Goal: Information Seeking & Learning: Learn about a topic

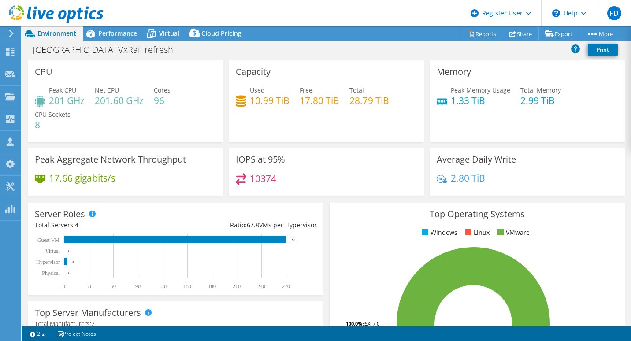
select select "USD"
click at [120, 32] on span "Performance" at bounding box center [117, 33] width 39 height 8
select select "USD"
click at [466, 30] on link "Reports" at bounding box center [482, 34] width 42 height 14
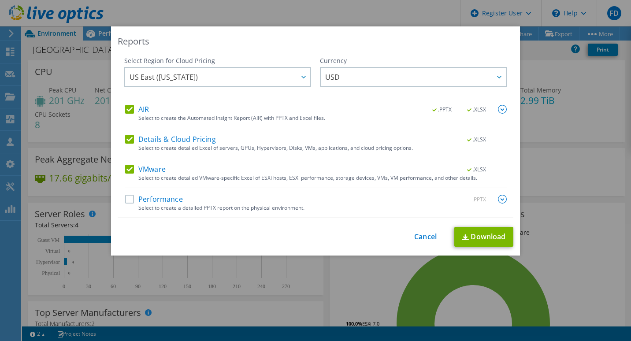
click at [133, 112] on label "AIR" at bounding box center [137, 109] width 24 height 9
click at [0, 0] on input "AIR" at bounding box center [0, 0] width 0 height 0
click at [133, 137] on label "Details & Cloud Pricing" at bounding box center [170, 139] width 91 height 9
click at [0, 0] on input "Details & Cloud Pricing" at bounding box center [0, 0] width 0 height 0
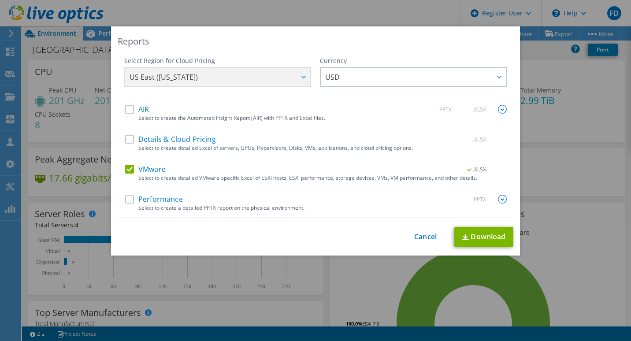
click at [142, 172] on label "VMware" at bounding box center [145, 169] width 41 height 9
click at [0, 0] on input "VMware" at bounding box center [0, 0] width 0 height 0
click at [137, 201] on label "Performance" at bounding box center [154, 199] width 58 height 9
click at [0, 0] on input "Performance" at bounding box center [0, 0] width 0 height 0
click at [130, 196] on label "Performance" at bounding box center [154, 199] width 58 height 9
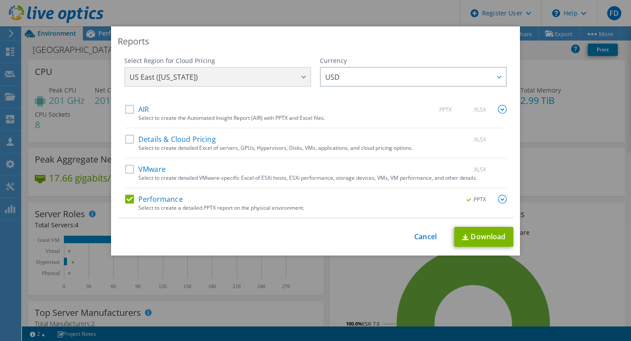
click at [0, 0] on input "Performance" at bounding box center [0, 0] width 0 height 0
click at [126, 178] on div "VMware .XLSX Select to create detailed VMware-specific Excel of ESXi hosts, ESX…" at bounding box center [316, 176] width 382 height 23
click at [131, 167] on label "VMware" at bounding box center [145, 169] width 41 height 9
click at [0, 0] on input "VMware" at bounding box center [0, 0] width 0 height 0
click at [496, 237] on link "Download" at bounding box center [483, 237] width 59 height 20
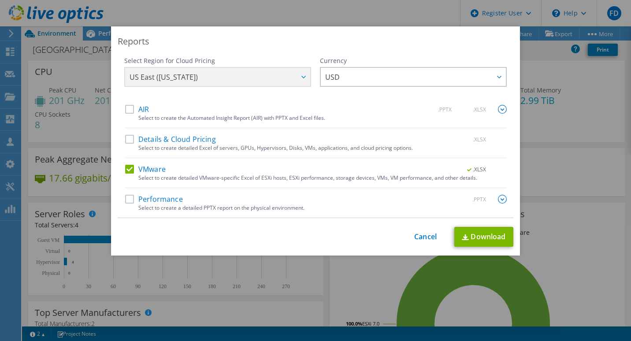
click at [416, 246] on div "This process may take a while, please wait... Cancel Download" at bounding box center [316, 237] width 396 height 20
click at [419, 238] on link "Cancel" at bounding box center [425, 237] width 22 height 8
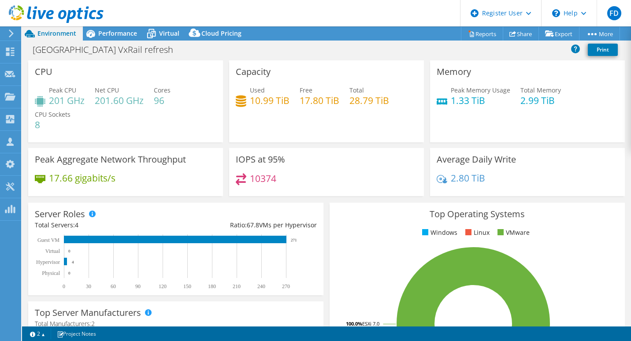
click at [120, 21] on header "FD Dell User Fernando Diaz Fernando.P.Diaz@dell.com Dell My Profile Log Out \n …" at bounding box center [315, 13] width 631 height 26
click at [116, 30] on span "Performance" at bounding box center [117, 33] width 39 height 8
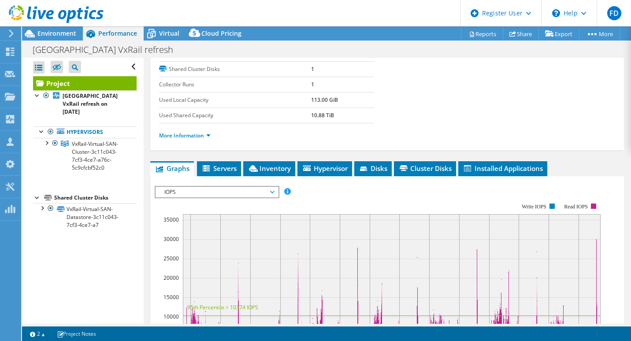
scroll to position [132, 0]
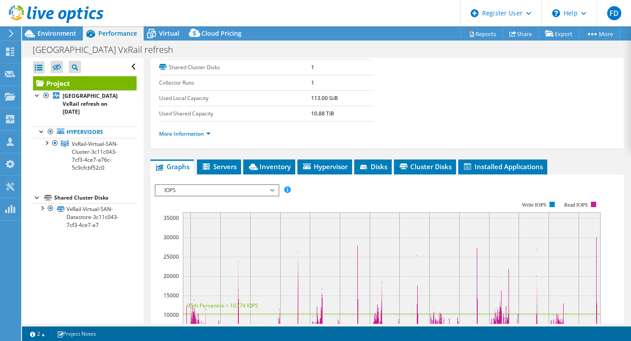
click at [254, 195] on span "IOPS" at bounding box center [216, 190] width 113 height 11
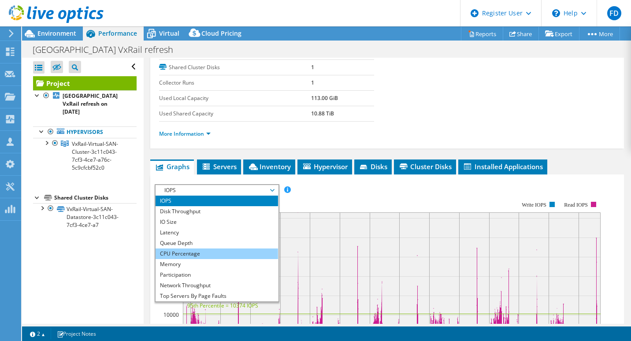
click at [215, 249] on li "CPU Percentage" at bounding box center [217, 254] width 122 height 11
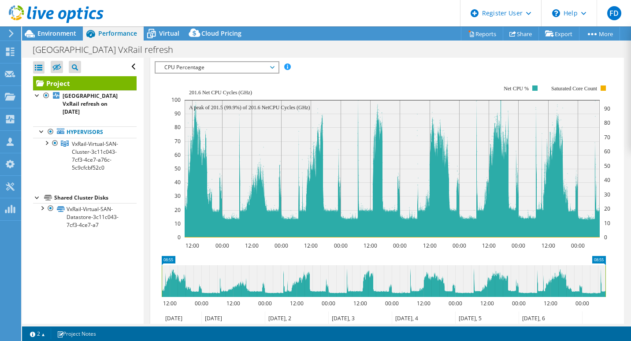
scroll to position [264, 0]
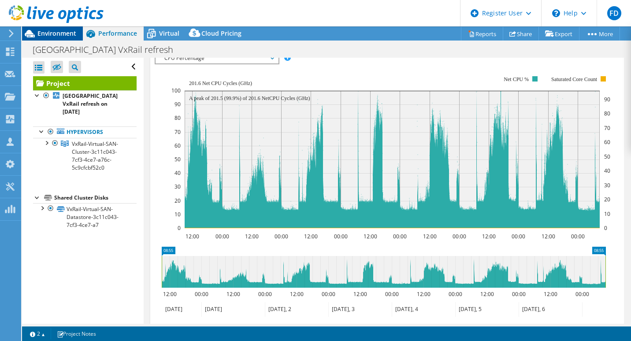
click at [52, 31] on span "Environment" at bounding box center [56, 33] width 39 height 8
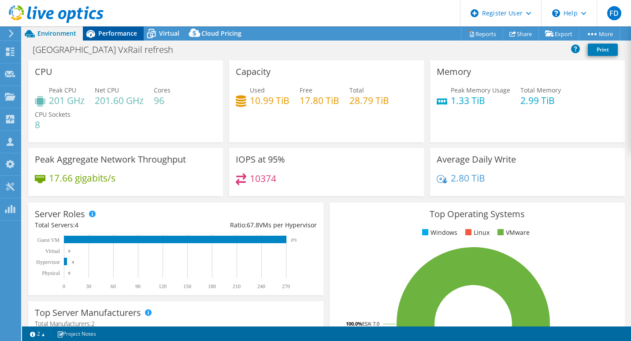
click at [115, 28] on div "Performance" at bounding box center [113, 33] width 61 height 14
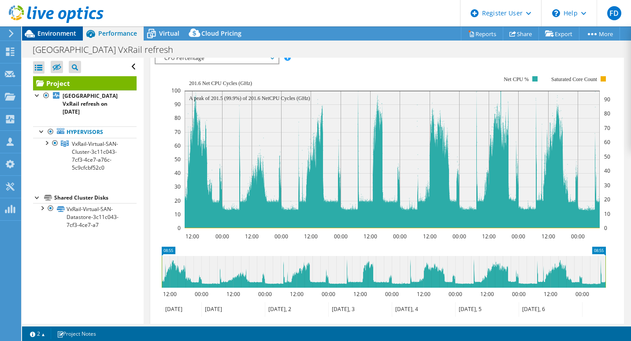
click at [76, 33] on div "Environment" at bounding box center [52, 33] width 61 height 14
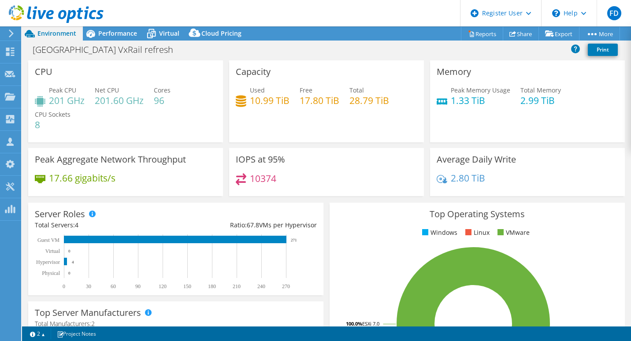
click at [313, 177] on div "10374" at bounding box center [327, 182] width 182 height 19
click at [109, 39] on div "Performance" at bounding box center [113, 33] width 61 height 14
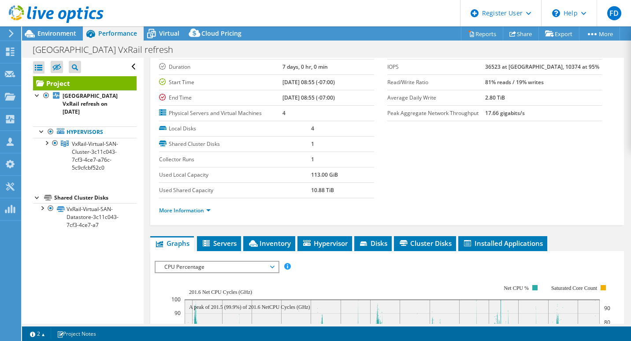
scroll to position [88, 0]
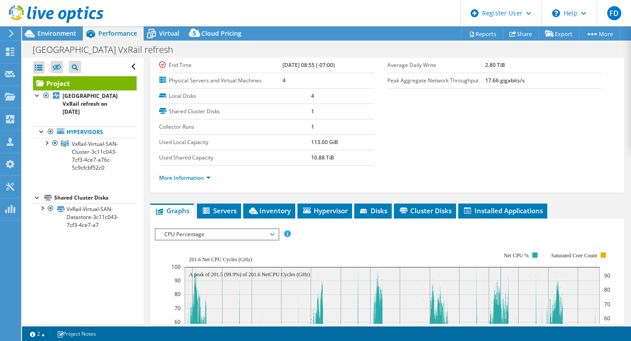
click at [212, 238] on span "CPU Percentage" at bounding box center [216, 234] width 113 height 11
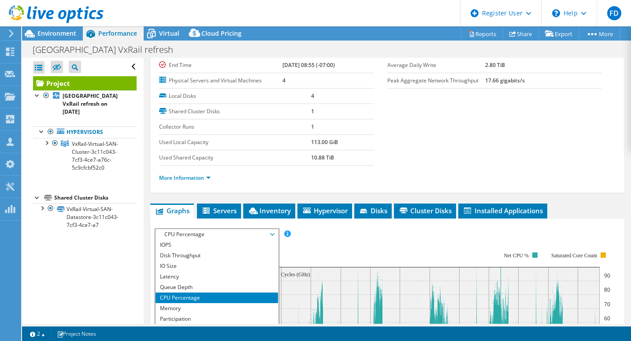
click at [336, 240] on rect at bounding box center [390, 328] width 439 height 176
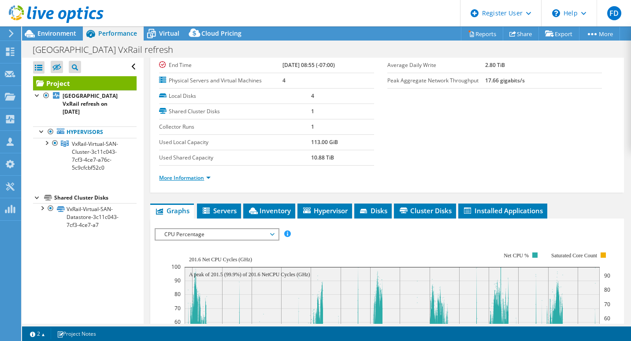
click at [192, 181] on link "More Information" at bounding box center [185, 177] width 52 height 7
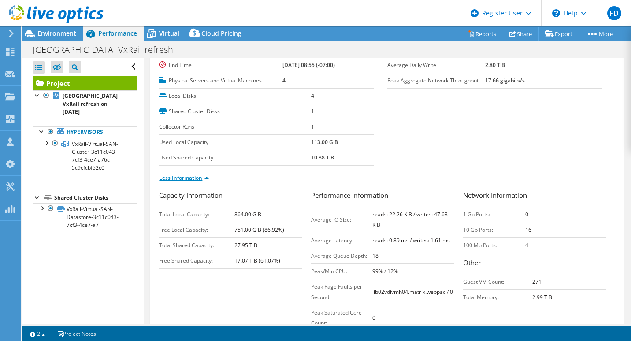
click at [204, 175] on link "Less Information" at bounding box center [184, 177] width 50 height 7
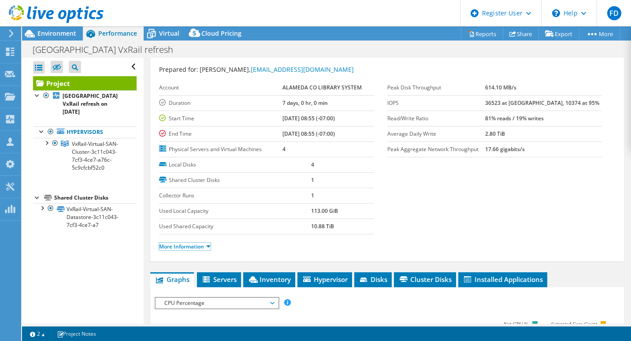
scroll to position [0, 0]
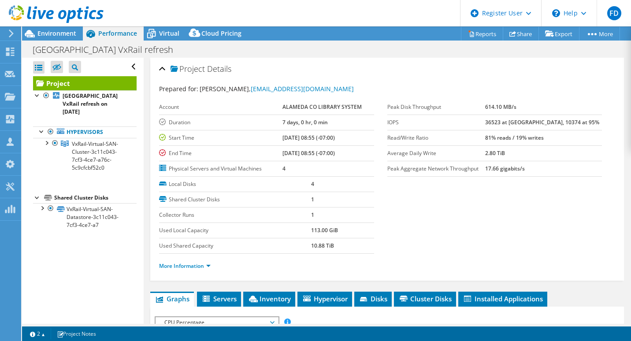
click at [498, 181] on section "Prepared for: Raymond Shing, RShing@aclibrary.org Account ALAMEDA CO LIBRARY SY…" at bounding box center [387, 181] width 456 height 194
click at [74, 33] on span "Environment" at bounding box center [56, 33] width 39 height 8
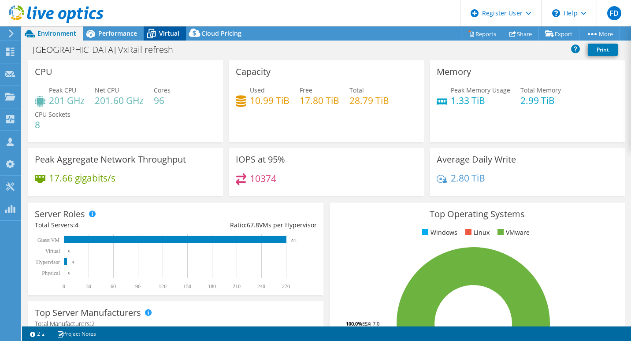
click at [152, 31] on icon at bounding box center [151, 34] width 9 height 7
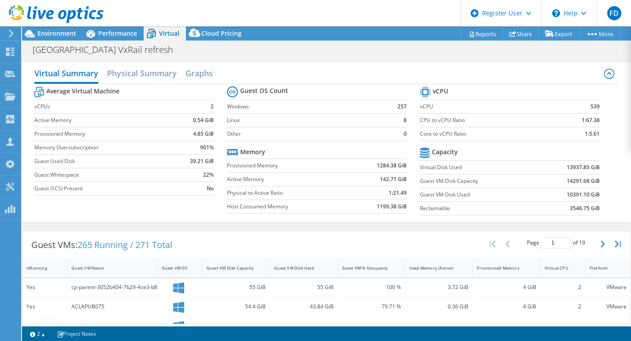
click at [83, 27] on div at bounding box center [52, 15] width 104 height 30
drag, startPoint x: 73, startPoint y: 28, endPoint x: 67, endPoint y: 34, distance: 9.0
click at [72, 29] on div at bounding box center [52, 15] width 104 height 30
click at [67, 34] on span "Environment" at bounding box center [56, 33] width 39 height 8
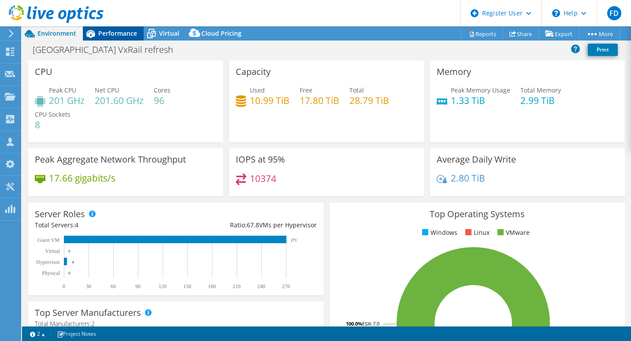
click at [139, 33] on div "Performance" at bounding box center [113, 33] width 61 height 14
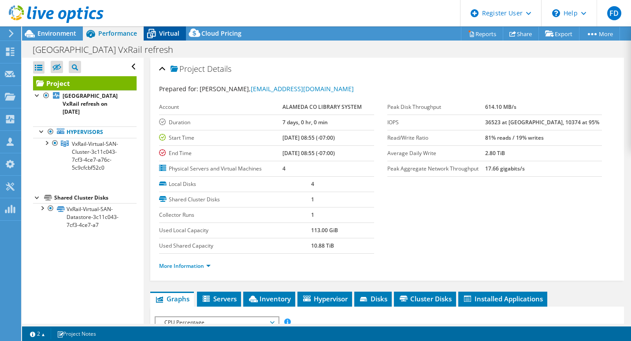
click at [168, 31] on span "Virtual" at bounding box center [169, 33] width 20 height 8
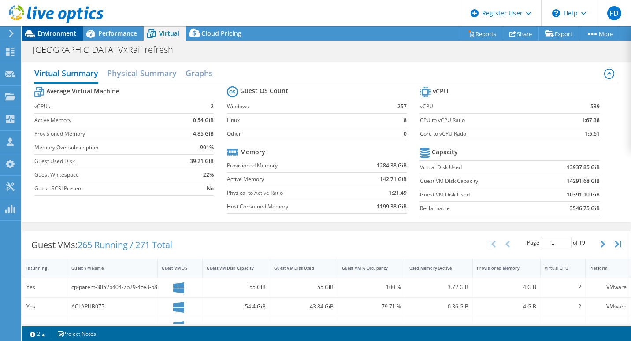
click at [67, 33] on span "Environment" at bounding box center [56, 33] width 39 height 8
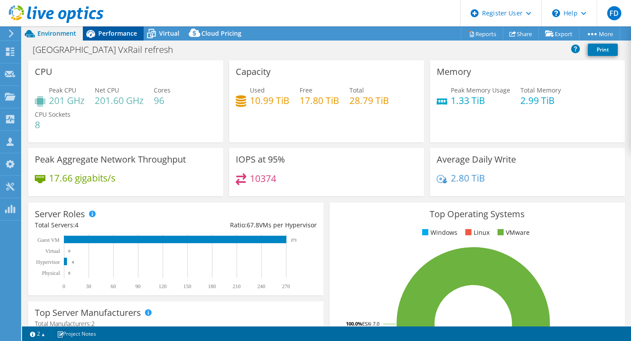
drag, startPoint x: 130, startPoint y: 35, endPoint x: 141, endPoint y: 41, distance: 12.0
click at [130, 35] on span "Performance" at bounding box center [117, 33] width 39 height 8
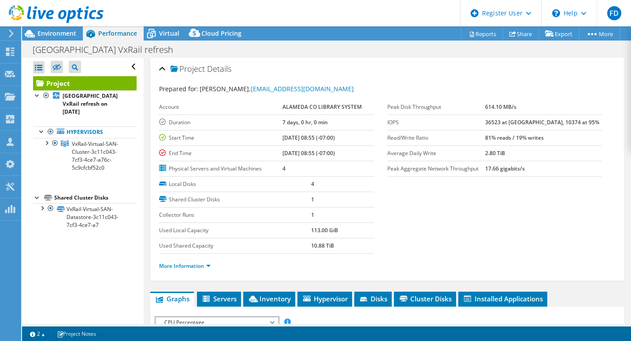
drag, startPoint x: 280, startPoint y: 136, endPoint x: 300, endPoint y: 136, distance: 20.3
click at [300, 136] on tr "Start Time 07/31/2025, 08:55 (-07:00)" at bounding box center [266, 137] width 215 height 15
drag, startPoint x: 300, startPoint y: 136, endPoint x: 293, endPoint y: 161, distance: 26.4
click at [299, 164] on td "4" at bounding box center [327, 168] width 91 height 15
drag, startPoint x: 279, startPoint y: 152, endPoint x: 295, endPoint y: 151, distance: 16.4
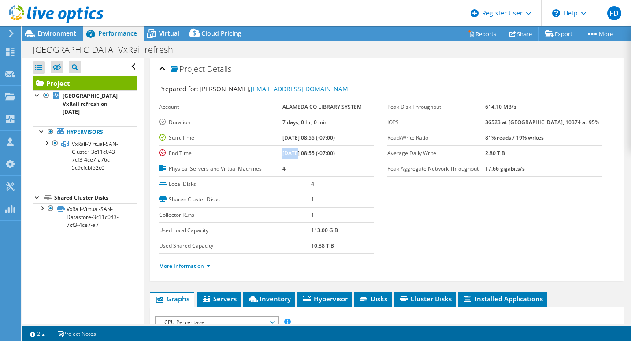
click at [295, 151] on tr "End Time 08/07/2025, 08:55 (-07:00)" at bounding box center [266, 152] width 215 height 15
drag, startPoint x: 295, startPoint y: 151, endPoint x: 319, endPoint y: 153, distance: 24.4
click at [319, 153] on b "[DATE] 08:55 (-07:00)" at bounding box center [308, 152] width 52 height 7
drag, startPoint x: 331, startPoint y: 123, endPoint x: 273, endPoint y: 126, distance: 58.7
click at [273, 126] on tr "Duration 7 days, 0 hr, 0 min" at bounding box center [266, 122] width 215 height 15
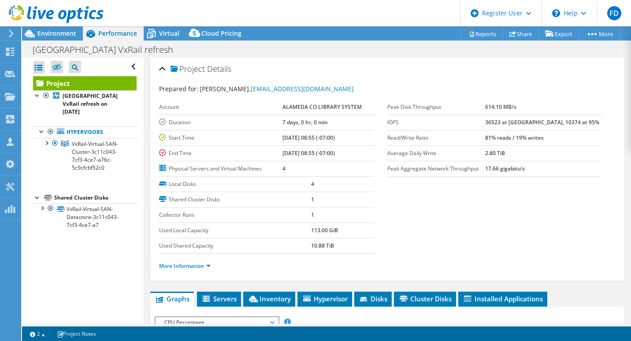
drag, startPoint x: 273, startPoint y: 126, endPoint x: 356, endPoint y: 154, distance: 87.8
click at [360, 154] on td "[DATE] 08:55 (-07:00)" at bounding box center [327, 152] width 91 height 15
click at [64, 36] on span "Environment" at bounding box center [56, 33] width 39 height 8
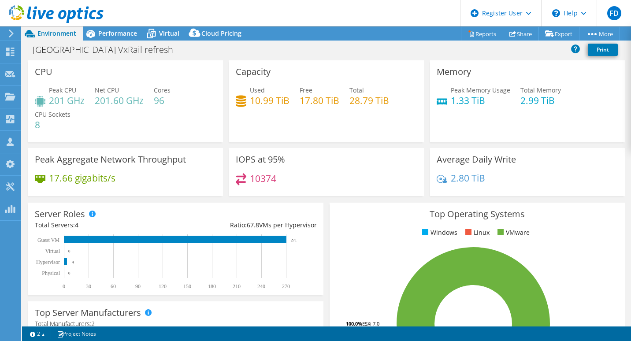
click at [35, 67] on h3 "CPU" at bounding box center [44, 72] width 18 height 10
drag, startPoint x: 35, startPoint y: 67, endPoint x: 43, endPoint y: 84, distance: 18.5
click at [43, 84] on div "CPU Peak CPU 201 GHz Net CPU 201.60 GHz Cores 96 CPU Sockets 8" at bounding box center [125, 101] width 195 height 82
drag, startPoint x: 42, startPoint y: 87, endPoint x: 62, endPoint y: 87, distance: 19.4
click at [62, 87] on div "Peak CPU 201 GHz" at bounding box center [60, 95] width 50 height 20
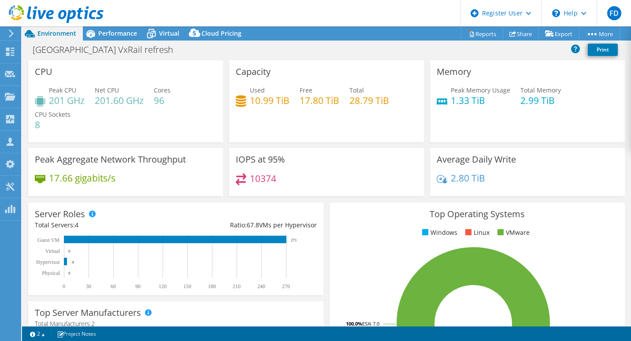
drag, startPoint x: 62, startPoint y: 87, endPoint x: 80, endPoint y: 98, distance: 21.8
click at [80, 98] on h4 "201 GHz" at bounding box center [67, 101] width 36 height 10
drag, startPoint x: 85, startPoint y: 104, endPoint x: 52, endPoint y: 103, distance: 33.9
click at [50, 103] on div "Peak CPU 201 GHz Net CPU 201.60 GHz Cores 96 CPU Sockets 8" at bounding box center [126, 111] width 182 height 53
drag, startPoint x: 52, startPoint y: 103, endPoint x: 130, endPoint y: 98, distance: 78.6
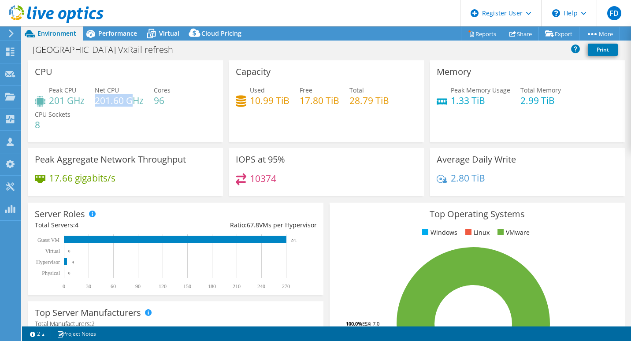
click at [130, 98] on h4 "201.60 GHz" at bounding box center [119, 101] width 49 height 10
drag, startPoint x: 130, startPoint y: 98, endPoint x: 122, endPoint y: 110, distance: 14.9
click at [122, 110] on div "Peak CPU 201 GHz Net CPU 201.60 GHz Cores 96 CPU Sockets 8" at bounding box center [126, 111] width 182 height 53
drag, startPoint x: 48, startPoint y: 94, endPoint x: 70, endPoint y: 97, distance: 21.9
click at [70, 97] on div "Peak CPU 201 GHz" at bounding box center [60, 95] width 50 height 20
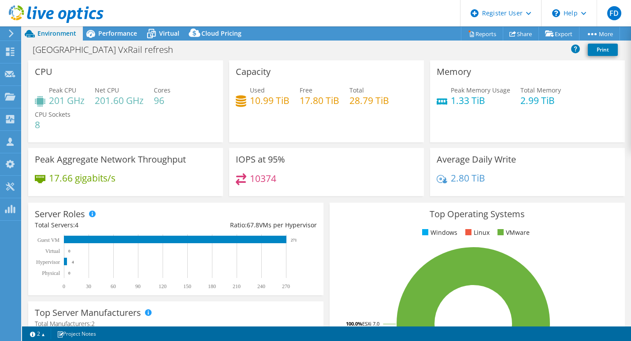
drag, startPoint x: 70, startPoint y: 97, endPoint x: 123, endPoint y: 105, distance: 53.4
click at [125, 104] on h4 "201.60 GHz" at bounding box center [119, 101] width 49 height 10
drag, startPoint x: 102, startPoint y: 103, endPoint x: 123, endPoint y: 103, distance: 20.7
click at [123, 103] on h4 "201.60 GHz" at bounding box center [119, 101] width 49 height 10
drag, startPoint x: 123, startPoint y: 103, endPoint x: 150, endPoint y: 115, distance: 30.6
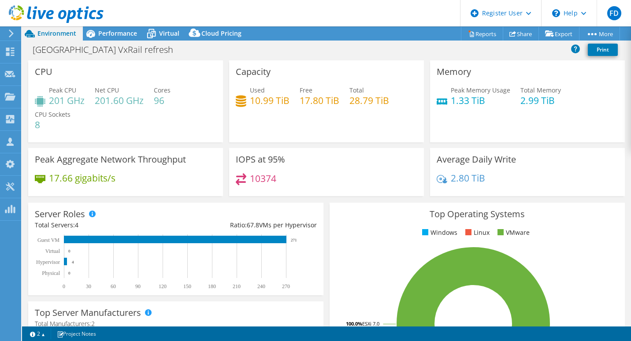
click at [151, 117] on div "Peak CPU 201 GHz Net CPU 201.60 GHz Cores 96 CPU Sockets 8" at bounding box center [126, 111] width 182 height 53
click at [157, 33] on icon at bounding box center [151, 33] width 15 height 15
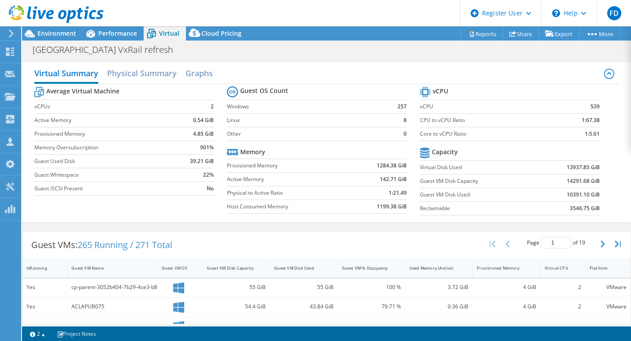
scroll to position [88, 0]
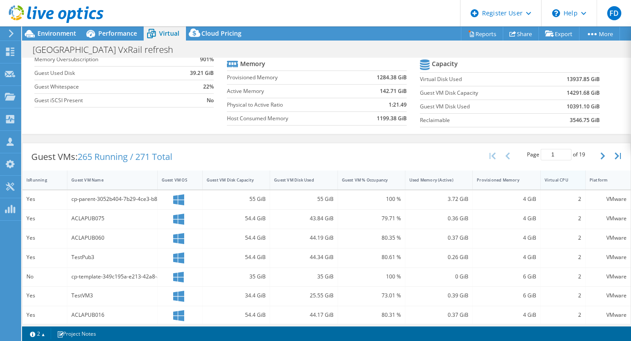
click at [553, 179] on div "Virtual CPU" at bounding box center [558, 180] width 26 height 6
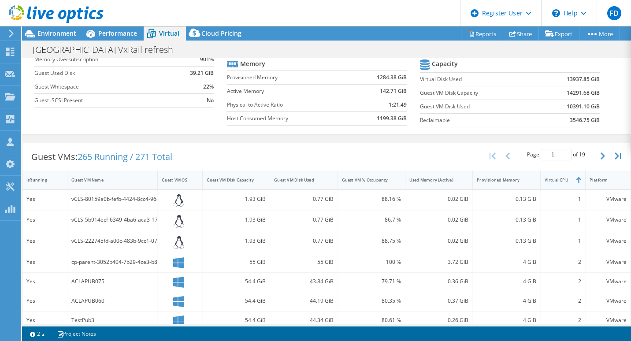
click at [553, 179] on div "Virtual CPU" at bounding box center [558, 180] width 26 height 6
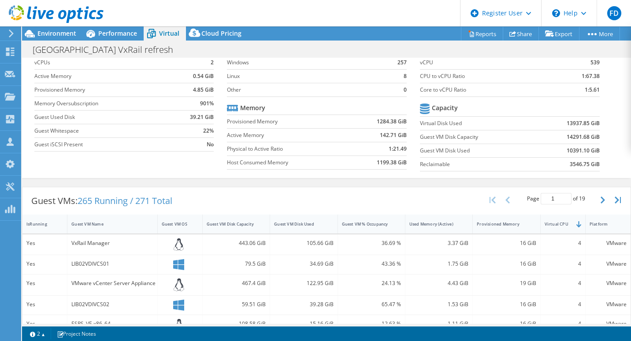
scroll to position [0, 0]
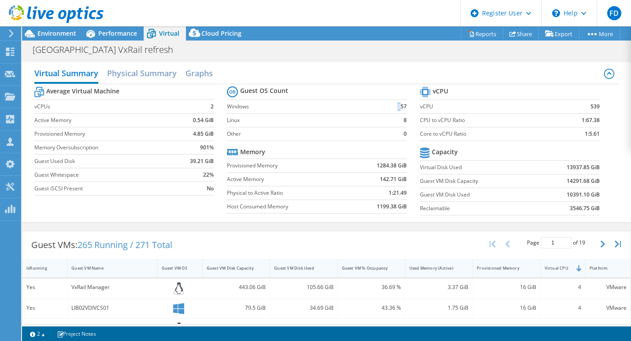
drag, startPoint x: 379, startPoint y: 108, endPoint x: 399, endPoint y: 107, distance: 20.3
click at [399, 107] on tr "Windows 257" at bounding box center [317, 107] width 180 height 14
drag, startPoint x: 399, startPoint y: 107, endPoint x: 405, endPoint y: 107, distance: 6.2
click at [405, 107] on section "Guest OS Count Windows 257 Linux 8 Other 0 Memory Provisioned Memory 1284.38 Gi…" at bounding box center [323, 151] width 193 height 134
drag, startPoint x: 406, startPoint y: 107, endPoint x: 393, endPoint y: 110, distance: 14.0
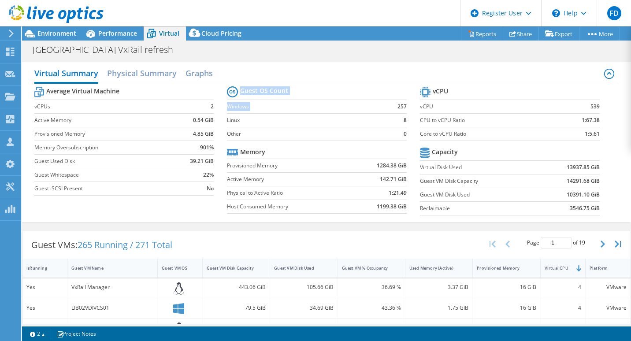
click at [393, 110] on section "Guest OS Count Windows 257 Linux 8 Other 0 Memory Provisioned Memory 1284.38 Gi…" at bounding box center [323, 151] width 193 height 134
drag, startPoint x: 393, startPoint y: 110, endPoint x: 377, endPoint y: 152, distance: 45.2
click at [377, 152] on td at bounding box center [378, 152] width 56 height 14
click at [69, 37] on span "Environment" at bounding box center [56, 33] width 39 height 8
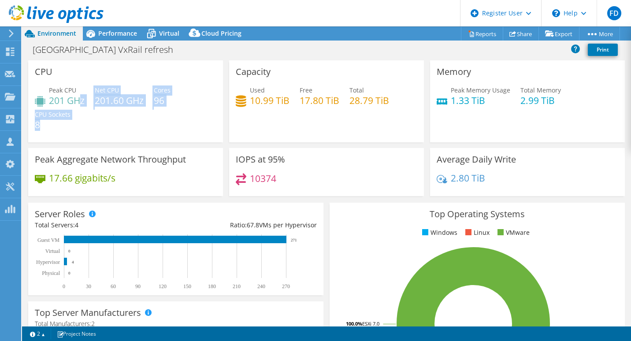
drag, startPoint x: 156, startPoint y: 116, endPoint x: 79, endPoint y: 104, distance: 77.7
click at [79, 104] on div "Peak CPU 201 GHz Net CPU 201.60 GHz Cores 96 CPU Sockets 8" at bounding box center [126, 111] width 182 height 53
drag, startPoint x: 79, startPoint y: 104, endPoint x: 112, endPoint y: 122, distance: 37.7
click at [112, 122] on div "Peak CPU 201 GHz Net CPU 201.60 GHz Cores 96 CPU Sockets 8" at bounding box center [126, 111] width 182 height 53
drag, startPoint x: 143, startPoint y: 104, endPoint x: 50, endPoint y: 91, distance: 94.3
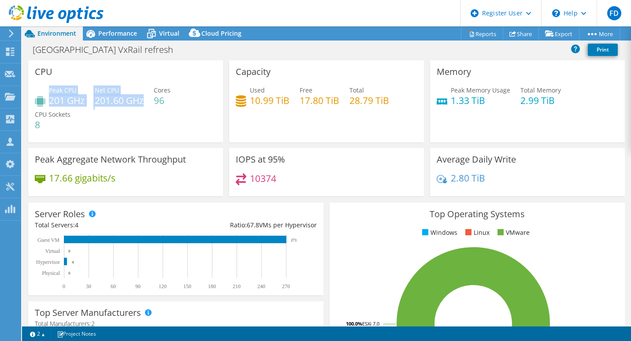
click at [50, 91] on div "Peak CPU 201 GHz Net CPU 201.60 GHz Cores 96 CPU Sockets 8" at bounding box center [126, 111] width 182 height 53
drag, startPoint x: 50, startPoint y: 91, endPoint x: 124, endPoint y: 120, distance: 79.4
click at [124, 120] on div "Peak CPU 201 GHz Net CPU 201.60 GHz Cores 96 CPU Sockets 8" at bounding box center [126, 111] width 182 height 53
drag, startPoint x: 145, startPoint y: 107, endPoint x: 54, endPoint y: 89, distance: 92.6
click at [54, 89] on div "Peak CPU 201 GHz Net CPU 201.60 GHz Cores 96 CPU Sockets 8" at bounding box center [126, 111] width 182 height 53
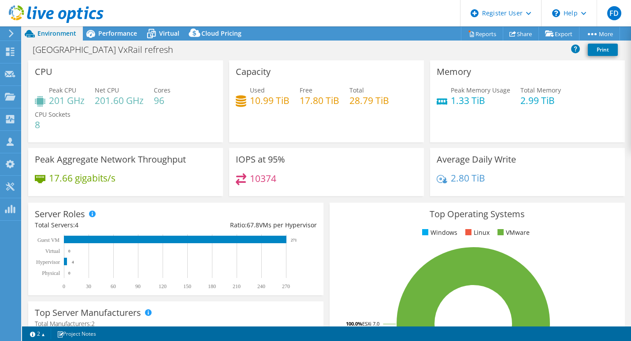
drag, startPoint x: 54, startPoint y: 89, endPoint x: 136, endPoint y: 120, distance: 88.1
click at [136, 120] on div "Peak CPU 201 GHz Net CPU 201.60 GHz Cores 96 CPU Sockets 8" at bounding box center [126, 111] width 182 height 53
drag, startPoint x: 145, startPoint y: 105, endPoint x: 54, endPoint y: 89, distance: 92.7
click at [54, 89] on div "Peak CPU 201 GHz Net CPU 201.60 GHz Cores 96 CPU Sockets 8" at bounding box center [126, 111] width 182 height 53
drag, startPoint x: 54, startPoint y: 89, endPoint x: 167, endPoint y: 127, distance: 120.1
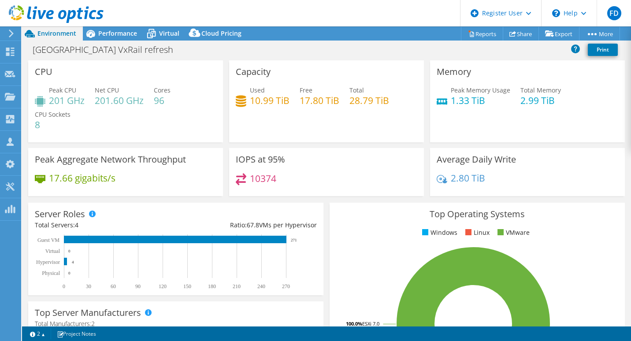
click at [167, 127] on div "Peak CPU 201 GHz Net CPU 201.60 GHz Cores 96 CPU Sockets 8" at bounding box center [126, 111] width 182 height 53
drag, startPoint x: 243, startPoint y: 89, endPoint x: 248, endPoint y: 88, distance: 4.4
click at [248, 88] on div "Used 10.99 TiB" at bounding box center [263, 95] width 54 height 20
click at [287, 115] on div "Capacity Used 10.99 TiB Free 17.80 TiB Total 28.79 TiB" at bounding box center [326, 101] width 195 height 82
drag, startPoint x: 292, startPoint y: 102, endPoint x: 265, endPoint y: 95, distance: 28.2
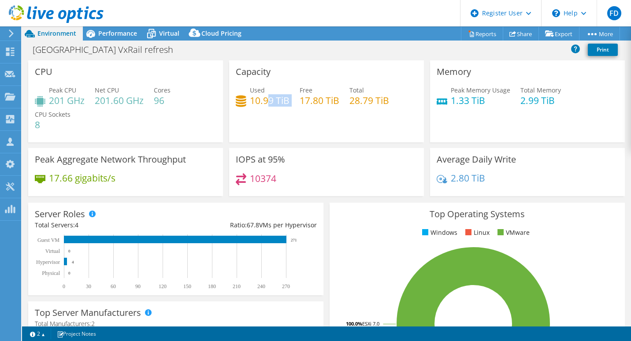
click at [265, 95] on div "Used 10.99 TiB Free 17.80 TiB Total 28.79 TiB" at bounding box center [327, 99] width 182 height 29
drag, startPoint x: 265, startPoint y: 95, endPoint x: 291, endPoint y: 126, distance: 40.6
click at [291, 126] on div "Capacity Used 10.99 TiB Free 17.80 TiB Total 28.79 TiB" at bounding box center [326, 101] width 195 height 82
click at [316, 127] on div "Capacity Used 10.99 TiB Free 17.80 TiB Total 28.79 TiB" at bounding box center [326, 101] width 195 height 82
drag, startPoint x: 276, startPoint y: 103, endPoint x: 254, endPoint y: 106, distance: 22.2
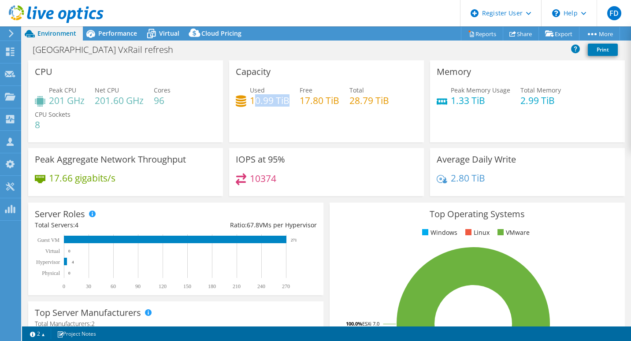
click at [254, 105] on h4 "10.99 TiB" at bounding box center [270, 101] width 40 height 10
drag, startPoint x: 254, startPoint y: 106, endPoint x: 293, endPoint y: 115, distance: 39.8
click at [264, 115] on div "Capacity Used 10.99 TiB Free 17.80 TiB Total 28.79 TiB" at bounding box center [326, 101] width 195 height 82
drag, startPoint x: 271, startPoint y: 103, endPoint x: 250, endPoint y: 101, distance: 20.8
click at [250, 101] on h4 "10.99 TiB" at bounding box center [270, 101] width 40 height 10
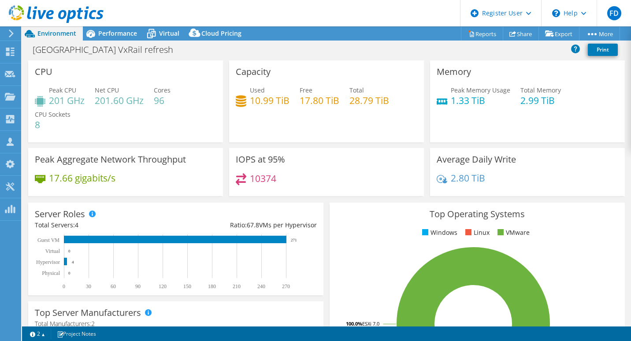
drag, startPoint x: 250, startPoint y: 101, endPoint x: 260, endPoint y: 121, distance: 22.1
click at [260, 121] on div "Capacity Used 10.99 TiB Free 17.80 TiB Total 28.79 TiB" at bounding box center [326, 101] width 195 height 82
click at [271, 105] on h4 "10.99 TiB" at bounding box center [270, 101] width 40 height 10
drag, startPoint x: 347, startPoint y: 104, endPoint x: 358, endPoint y: 102, distance: 11.2
click at [358, 102] on h4 "28.79 TiB" at bounding box center [369, 101] width 40 height 10
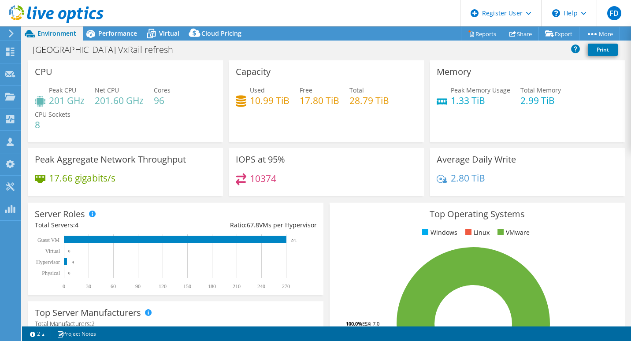
drag, startPoint x: 358, startPoint y: 102, endPoint x: 352, endPoint y: 119, distance: 18.0
click at [356, 113] on div "Used 10.99 TiB Free 17.80 TiB Total 28.79 TiB" at bounding box center [327, 99] width 182 height 29
drag, startPoint x: 344, startPoint y: 98, endPoint x: 362, endPoint y: 98, distance: 18.1
click at [362, 98] on div "Used 10.99 TiB Free 17.80 TiB Total 28.79 TiB" at bounding box center [327, 99] width 182 height 29
drag, startPoint x: 362, startPoint y: 98, endPoint x: 379, endPoint y: 125, distance: 32.0
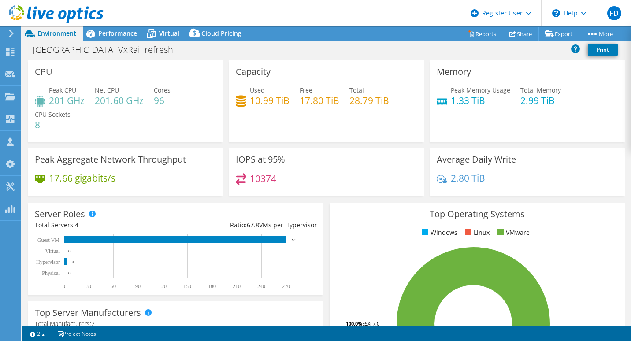
click at [379, 125] on div "Capacity Used 10.99 TiB Free 17.80 TiB Total 28.79 TiB" at bounding box center [326, 101] width 195 height 82
drag, startPoint x: 371, startPoint y: 98, endPoint x: 345, endPoint y: 101, distance: 25.3
click at [345, 101] on div "Used 10.99 TiB Free 17.80 TiB Total 28.79 TiB" at bounding box center [327, 99] width 182 height 29
drag, startPoint x: 345, startPoint y: 101, endPoint x: 350, endPoint y: 108, distance: 8.9
click at [346, 113] on div "Used 10.99 TiB Free 17.80 TiB Total 28.79 TiB" at bounding box center [327, 99] width 182 height 29
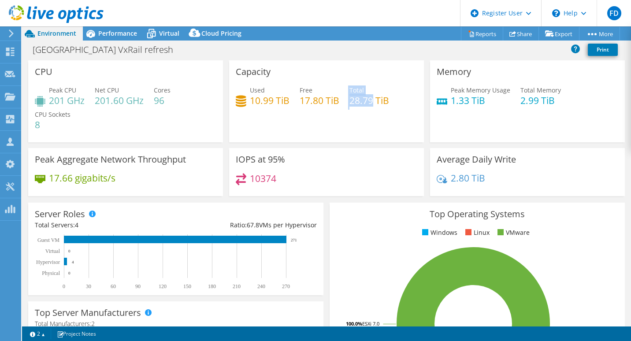
click at [352, 105] on h4 "28.79 TiB" at bounding box center [369, 101] width 40 height 10
drag, startPoint x: 348, startPoint y: 101, endPoint x: 372, endPoint y: 103, distance: 23.9
click at [372, 103] on h4 "28.79 TiB" at bounding box center [369, 101] width 40 height 10
drag, startPoint x: 372, startPoint y: 103, endPoint x: 368, endPoint y: 156, distance: 53.0
click at [368, 156] on div "IOPS at 95% 10374" at bounding box center [326, 172] width 195 height 48
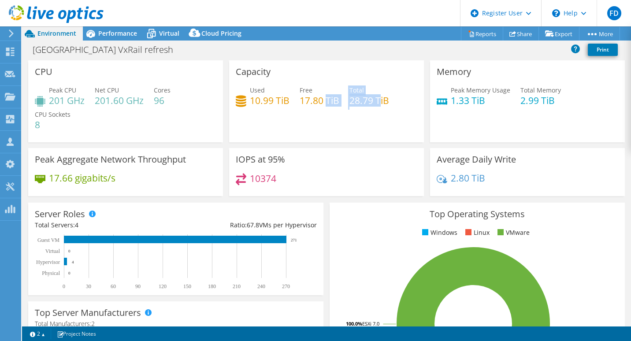
drag, startPoint x: 370, startPoint y: 103, endPoint x: 325, endPoint y: 99, distance: 45.2
click at [325, 99] on div "Used 10.99 TiB Free 17.80 TiB Total 28.79 TiB" at bounding box center [327, 99] width 182 height 29
drag, startPoint x: 325, startPoint y: 99, endPoint x: 445, endPoint y: 164, distance: 136.8
click at [417, 166] on div "IOPS at 95% 10374" at bounding box center [326, 172] width 195 height 48
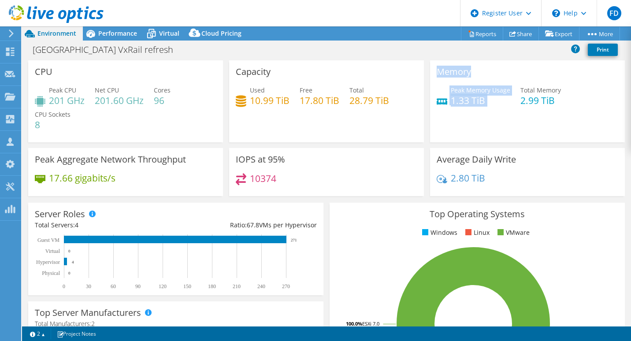
drag, startPoint x: 432, startPoint y: 74, endPoint x: 509, endPoint y: 97, distance: 80.3
click at [507, 96] on div "Memory Peak Memory Usage 1.33 TiB Total Memory 2.99 TiB" at bounding box center [527, 101] width 195 height 82
drag, startPoint x: 509, startPoint y: 97, endPoint x: 549, endPoint y: 125, distance: 48.7
click at [552, 127] on div "Memory Peak Memory Usage 1.33 TiB Total Memory 2.99 TiB" at bounding box center [527, 101] width 195 height 82
drag, startPoint x: 533, startPoint y: 100, endPoint x: 481, endPoint y: 106, distance: 51.9
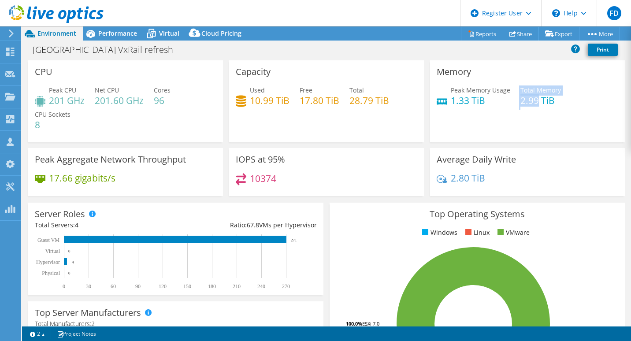
click at [482, 106] on div "Peak Memory Usage 1.33 TiB Total Memory 2.99 TiB" at bounding box center [528, 99] width 182 height 29
drag, startPoint x: 481, startPoint y: 106, endPoint x: 532, endPoint y: 121, distance: 52.8
click at [528, 124] on div "Memory Peak Memory Usage 1.33 TiB Total Memory 2.99 TiB" at bounding box center [527, 101] width 195 height 82
drag, startPoint x: 556, startPoint y: 97, endPoint x: 431, endPoint y: 71, distance: 127.6
click at [431, 71] on div "Memory Peak Memory Usage 1.33 TiB Total Memory 2.99 TiB" at bounding box center [527, 101] width 195 height 82
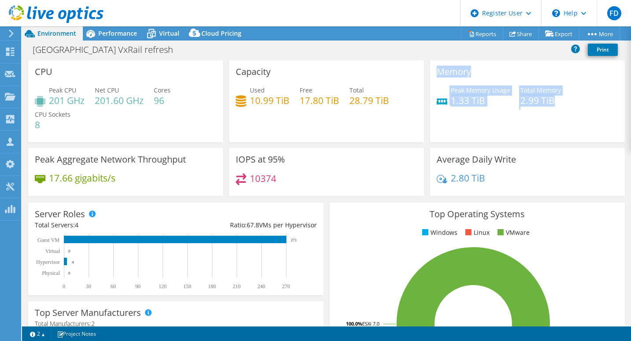
drag, startPoint x: 431, startPoint y: 71, endPoint x: 497, endPoint y: 109, distance: 76.3
click at [497, 109] on div "Peak Memory Usage 1.33 TiB Total Memory 2.99 TiB" at bounding box center [528, 99] width 182 height 29
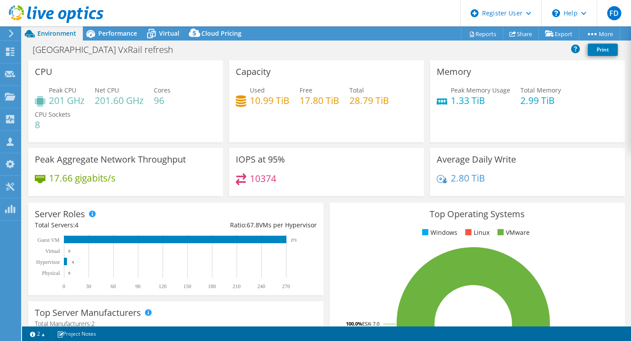
click at [553, 130] on div "Memory Peak Memory Usage 1.33 TiB Total Memory 2.99 TiB" at bounding box center [527, 101] width 195 height 82
drag, startPoint x: 486, startPoint y: 100, endPoint x: 471, endPoint y: 105, distance: 15.7
click at [471, 105] on h4 "1.33 TiB" at bounding box center [480, 101] width 59 height 10
drag, startPoint x: 471, startPoint y: 105, endPoint x: 568, endPoint y: 97, distance: 97.3
click at [550, 111] on div "Peak Memory Usage 1.33 TiB Total Memory 2.99 TiB" at bounding box center [528, 99] width 182 height 29
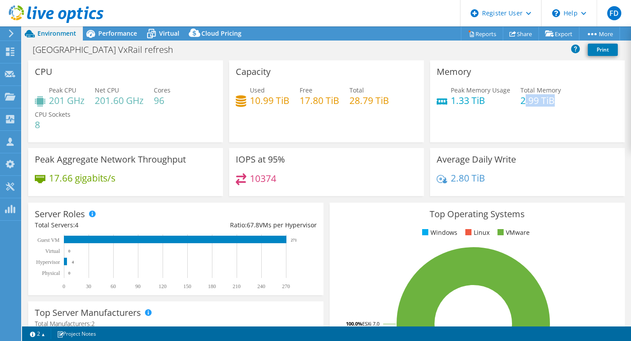
drag, startPoint x: 550, startPoint y: 102, endPoint x: 520, endPoint y: 104, distance: 30.0
click at [520, 104] on h4 "2.99 TiB" at bounding box center [540, 101] width 41 height 10
drag, startPoint x: 520, startPoint y: 104, endPoint x: 508, endPoint y: 123, distance: 22.9
click at [508, 123] on div "Memory Peak Memory Usage 1.33 TiB Total Memory 2.99 TiB" at bounding box center [527, 101] width 195 height 82
drag, startPoint x: 482, startPoint y: 104, endPoint x: 457, endPoint y: 97, distance: 25.1
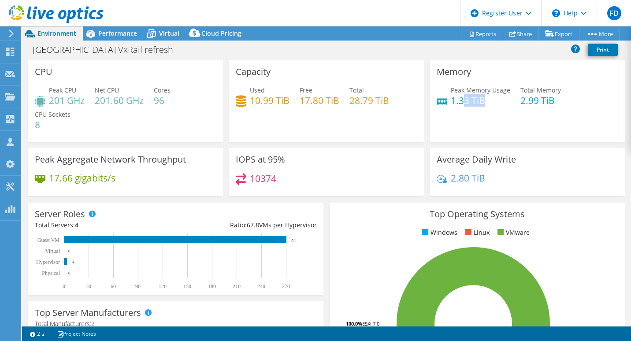
click at [457, 97] on h4 "1.33 TiB" at bounding box center [480, 101] width 59 height 10
drag, startPoint x: 457, startPoint y: 97, endPoint x: 476, endPoint y: 121, distance: 30.5
click at [476, 121] on div "Memory Peak Memory Usage 1.33 TiB Total Memory 2.99 TiB" at bounding box center [527, 101] width 195 height 82
drag, startPoint x: 535, startPoint y: 100, endPoint x: 514, endPoint y: 105, distance: 21.3
click at [514, 105] on div "Peak Memory Usage 1.33 TiB Total Memory 2.99 TiB" at bounding box center [528, 99] width 182 height 29
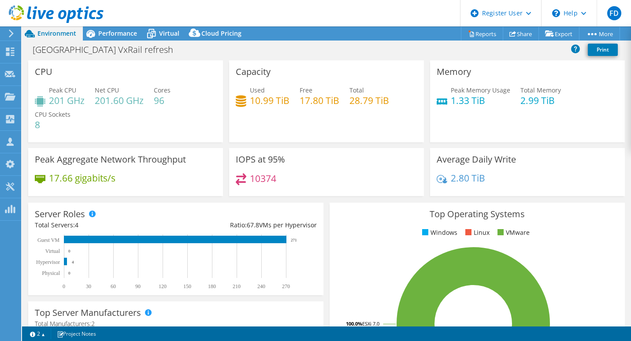
drag, startPoint x: 514, startPoint y: 105, endPoint x: 524, endPoint y: 129, distance: 25.7
click at [524, 129] on div "Memory Peak Memory Usage 1.33 TiB Total Memory 2.99 TiB" at bounding box center [527, 101] width 195 height 82
drag, startPoint x: 515, startPoint y: 104, endPoint x: 533, endPoint y: 102, distance: 18.1
click at [533, 102] on div "Peak Memory Usage 1.33 TiB Total Memory 2.99 TiB" at bounding box center [528, 99] width 182 height 29
drag, startPoint x: 533, startPoint y: 102, endPoint x: 542, endPoint y: 116, distance: 16.9
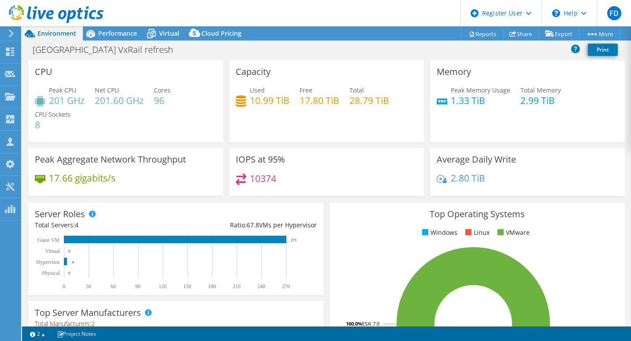
click at [542, 116] on div "Memory Peak Memory Usage 1.33 TiB Total Memory 2.99 TiB" at bounding box center [527, 101] width 195 height 82
drag, startPoint x: 534, startPoint y: 106, endPoint x: 520, endPoint y: 103, distance: 14.8
click at [520, 103] on h4 "2.99 TiB" at bounding box center [540, 101] width 41 height 10
drag, startPoint x: 520, startPoint y: 103, endPoint x: 529, endPoint y: 119, distance: 18.4
click at [529, 119] on div "Memory Peak Memory Usage 1.33 TiB Total Memory 2.99 TiB" at bounding box center [527, 101] width 195 height 82
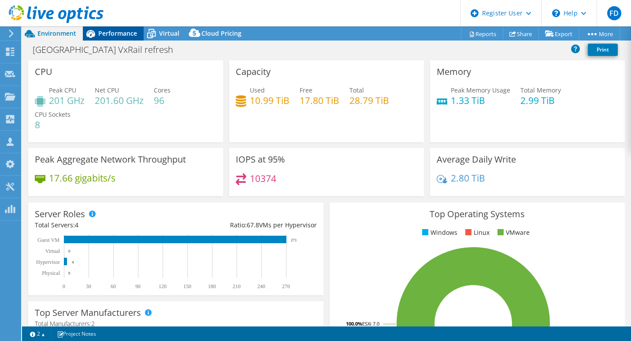
click at [118, 34] on span "Performance" at bounding box center [117, 33] width 39 height 8
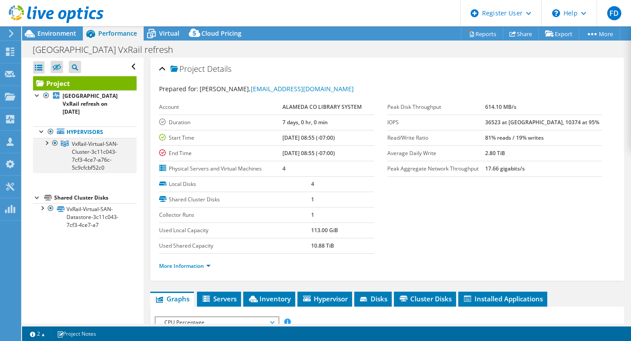
click at [45, 144] on div at bounding box center [46, 142] width 9 height 9
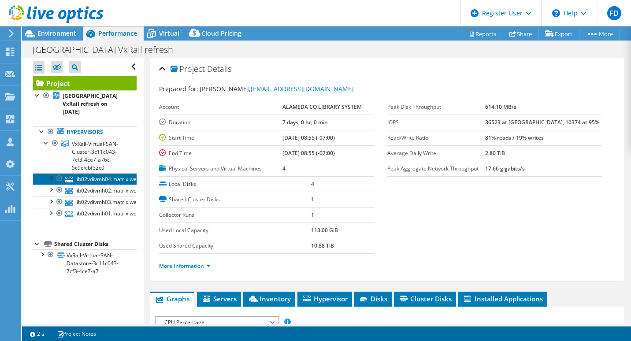
click at [104, 181] on link "lib02vdivmh04.matrix.webpac" at bounding box center [85, 178] width 104 height 11
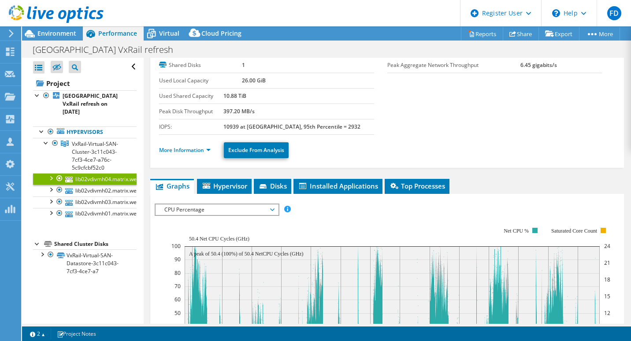
scroll to position [88, 0]
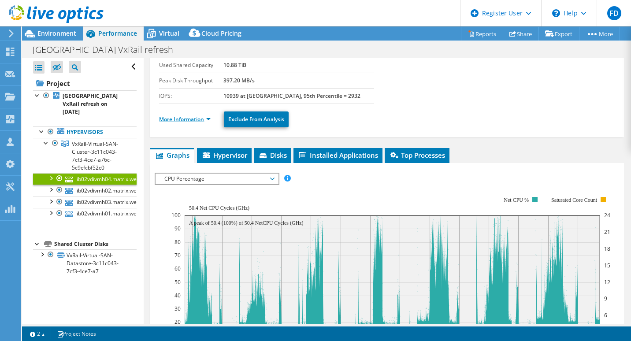
click at [199, 120] on link "More Information" at bounding box center [185, 118] width 52 height 7
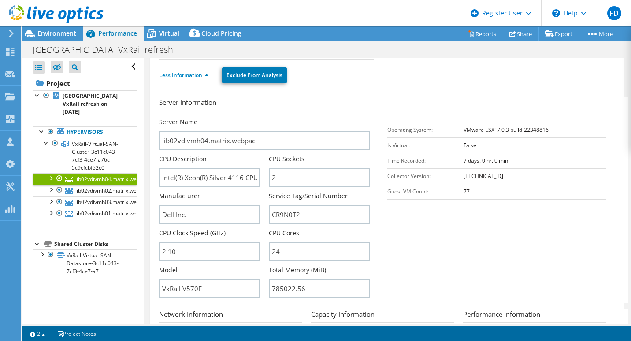
scroll to position [264, 0]
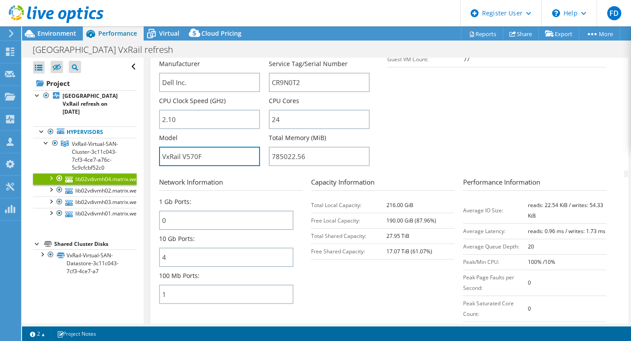
drag, startPoint x: 213, startPoint y: 160, endPoint x: 156, endPoint y: 162, distance: 56.9
click at [156, 162] on div "lib02vdivmh04.matrix.webpac Details Operating System VMware ESXi 7.0.3 build-22…" at bounding box center [387, 85] width 474 height 585
click at [214, 174] on form "Server Information Server Name lib02vdivmh04.matrix.webpac CPU Description Inte…" at bounding box center [387, 165] width 456 height 400
drag, startPoint x: 202, startPoint y: 157, endPoint x: 159, endPoint y: 158, distance: 43.2
click at [159, 158] on div "lib02vdivmh04.matrix.webpac Details Operating System VMware ESXi 7.0.3 build-22…" at bounding box center [387, 85] width 474 height 585
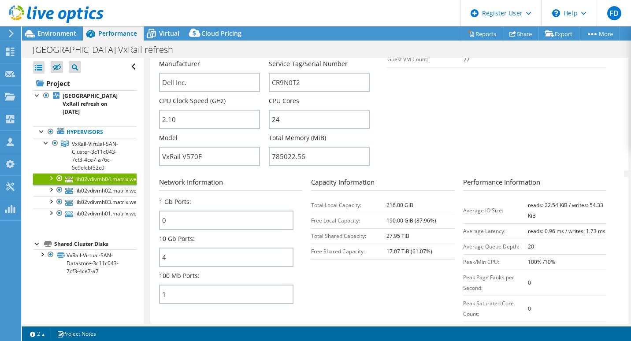
click at [199, 175] on form "Server Information Server Name lib02vdivmh04.matrix.webpac CPU Description Inte…" at bounding box center [387, 165] width 456 height 400
drag, startPoint x: 206, startPoint y: 159, endPoint x: 160, endPoint y: 155, distance: 46.0
click at [160, 155] on input "VxRail V570F" at bounding box center [209, 156] width 101 height 19
click at [220, 170] on div "Model VxRail V570F" at bounding box center [214, 152] width 110 height 37
drag, startPoint x: 213, startPoint y: 159, endPoint x: 164, endPoint y: 156, distance: 49.0
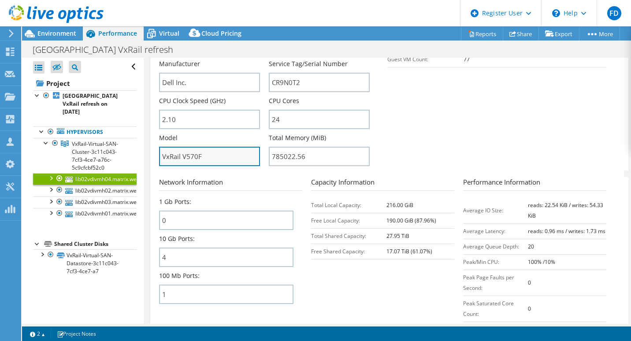
click at [164, 156] on input "VxRail V570F" at bounding box center [209, 156] width 101 height 19
click at [202, 169] on div "Model VxRail V570F" at bounding box center [214, 152] width 110 height 37
drag, startPoint x: 208, startPoint y: 156, endPoint x: 163, endPoint y: 156, distance: 45.0
click at [163, 156] on input "VxRail V570F" at bounding box center [209, 156] width 101 height 19
drag, startPoint x: 204, startPoint y: 166, endPoint x: 198, endPoint y: 163, distance: 6.5
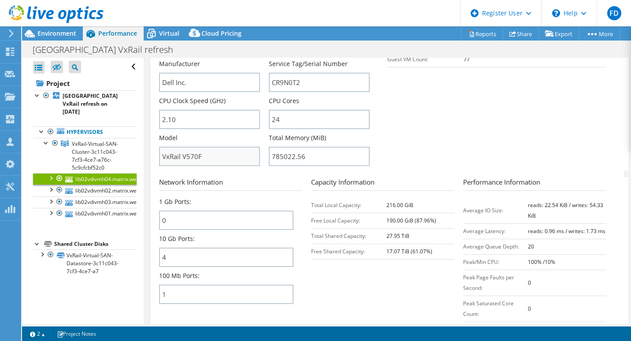
click at [204, 166] on div "Model VxRail V570F" at bounding box center [214, 152] width 110 height 37
drag, startPoint x: 180, startPoint y: 155, endPoint x: 191, endPoint y: 155, distance: 10.6
click at [189, 155] on input "VxRail V570F" at bounding box center [209, 156] width 101 height 19
click at [203, 170] on div "Model VxRail V570F" at bounding box center [214, 152] width 110 height 37
drag, startPoint x: 202, startPoint y: 156, endPoint x: 182, endPoint y: 158, distance: 20.8
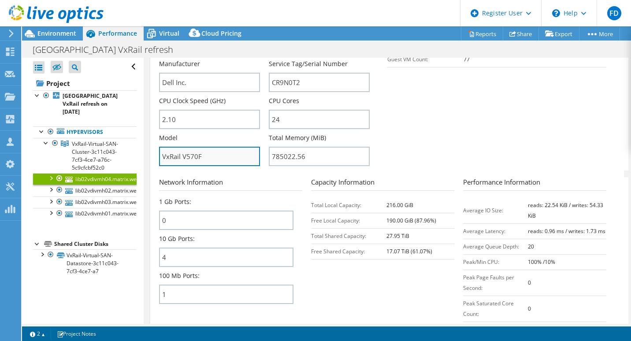
click at [182, 158] on input "VxRail V570F" at bounding box center [209, 156] width 101 height 19
click at [190, 174] on form "Server Information Server Name lib02vdivmh04.matrix.webpac CPU Description Inte…" at bounding box center [387, 165] width 456 height 400
drag, startPoint x: 201, startPoint y: 156, endPoint x: 184, endPoint y: 156, distance: 16.3
click at [184, 156] on input "VxRail V570F" at bounding box center [209, 156] width 101 height 19
click at [194, 169] on div "Model VxRail V570F" at bounding box center [214, 152] width 110 height 37
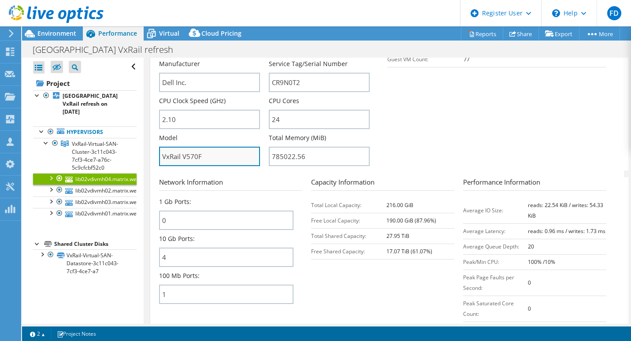
drag, startPoint x: 204, startPoint y: 159, endPoint x: 185, endPoint y: 158, distance: 19.0
click at [185, 158] on input "VxRail V570F" at bounding box center [209, 156] width 101 height 19
drag, startPoint x: 183, startPoint y: 157, endPoint x: 200, endPoint y: 155, distance: 17.3
click at [200, 155] on input "VxRail V570F" at bounding box center [209, 156] width 101 height 19
click at [209, 168] on div "Model VxRail V570F" at bounding box center [214, 152] width 110 height 37
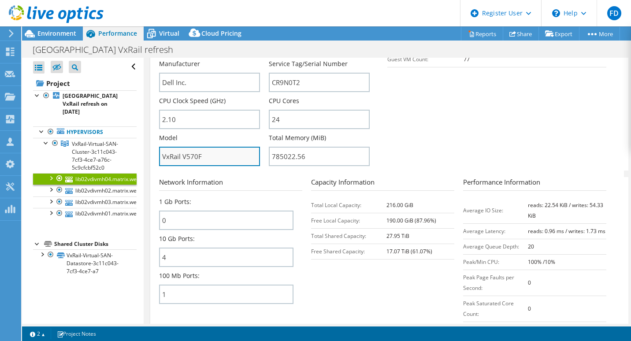
drag, startPoint x: 183, startPoint y: 155, endPoint x: 201, endPoint y: 155, distance: 18.1
click at [201, 155] on input "VxRail V570F" at bounding box center [209, 156] width 101 height 19
click at [197, 173] on form "Server Information Server Name lib02vdivmh04.matrix.webpac CPU Description Inte…" at bounding box center [387, 165] width 456 height 400
drag, startPoint x: 195, startPoint y: 172, endPoint x: 184, endPoint y: 155, distance: 20.8
click at [184, 155] on input "VxRail V570F" at bounding box center [209, 156] width 101 height 19
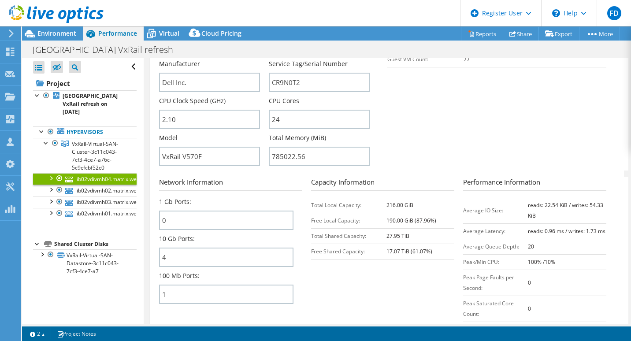
click at [245, 173] on form "Server Information Server Name lib02vdivmh04.matrix.webpac CPU Description Inte…" at bounding box center [387, 165] width 456 height 400
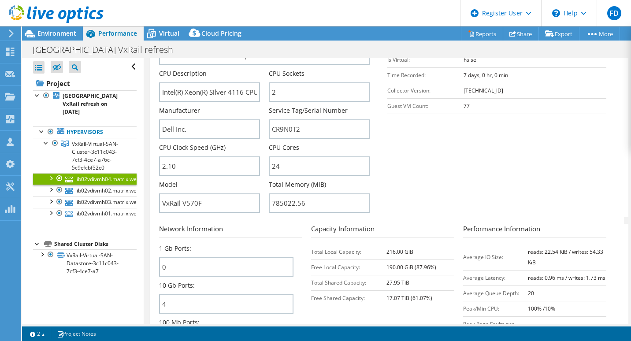
scroll to position [220, 0]
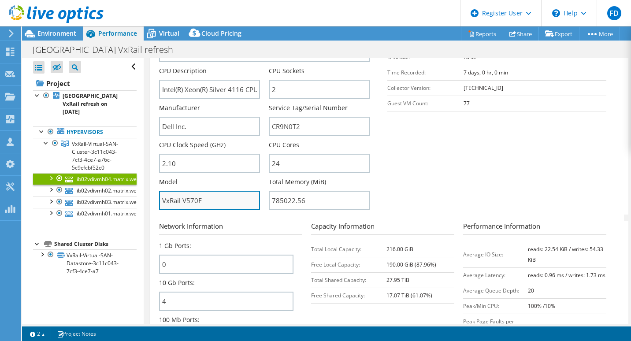
drag, startPoint x: 204, startPoint y: 206, endPoint x: 183, endPoint y: 208, distance: 21.7
click at [183, 208] on input "VxRail V570F" at bounding box center [209, 200] width 101 height 19
drag, startPoint x: 506, startPoint y: 177, endPoint x: 499, endPoint y: 182, distance: 8.7
click at [506, 178] on section "Server Information Server Name lib02vdivmh04.matrix.webpac CPU Description Inte…" at bounding box center [389, 111] width 461 height 205
drag, startPoint x: 219, startPoint y: 208, endPoint x: 183, endPoint y: 206, distance: 35.7
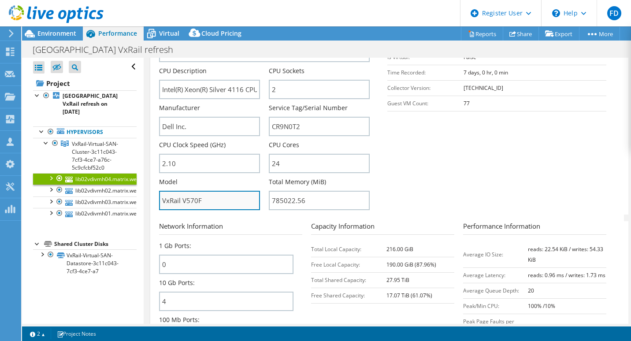
click at [183, 206] on input "VxRail V570F" at bounding box center [209, 200] width 101 height 19
click at [428, 190] on section "Server Information Server Name lib02vdivmh04.matrix.webpac CPU Description Inte…" at bounding box center [389, 111] width 461 height 205
drag, startPoint x: 223, startPoint y: 206, endPoint x: 186, endPoint y: 207, distance: 36.6
click at [186, 207] on input "VxRail V570F" at bounding box center [209, 200] width 101 height 19
click at [416, 166] on section "Server Information Server Name lib02vdivmh04.matrix.webpac CPU Description Inte…" at bounding box center [389, 111] width 461 height 205
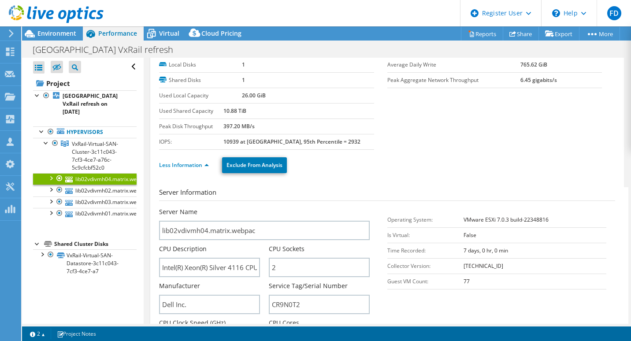
scroll to position [0, 0]
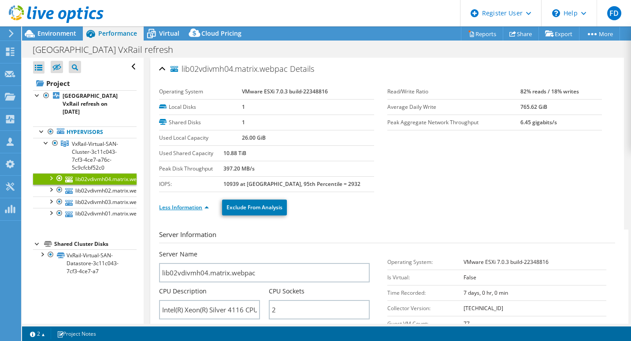
click at [186, 205] on link "Less Information" at bounding box center [184, 207] width 50 height 7
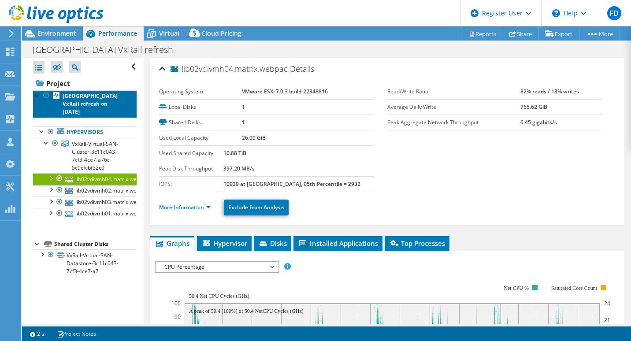
click at [106, 104] on link "[GEOGRAPHIC_DATA] VxRail refresh on [DATE]" at bounding box center [85, 103] width 104 height 27
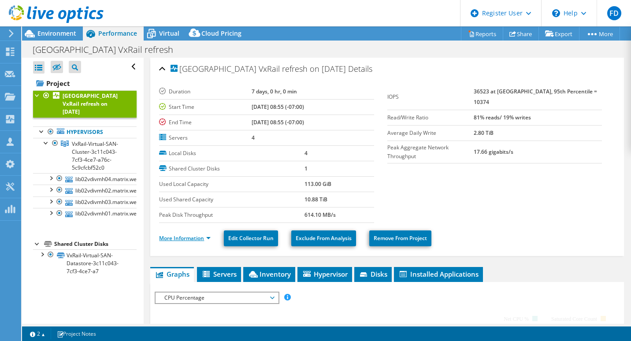
click at [199, 238] on link "More Information" at bounding box center [185, 237] width 52 height 7
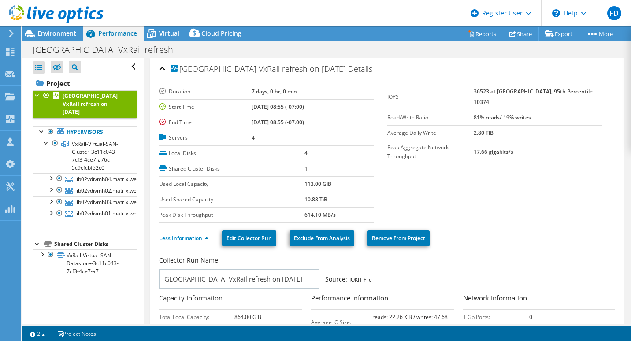
drag, startPoint x: 488, startPoint y: 88, endPoint x: 504, endPoint y: 92, distance: 16.4
click at [504, 92] on tr "IOPS 36523 at Peak, 95th Percentile = 10374" at bounding box center [494, 97] width 215 height 26
drag, startPoint x: 504, startPoint y: 92, endPoint x: 538, endPoint y: 105, distance: 36.8
click at [531, 114] on b "81% reads/ 19% writes" at bounding box center [502, 117] width 57 height 7
drag, startPoint x: 592, startPoint y: 92, endPoint x: 576, endPoint y: 92, distance: 16.7
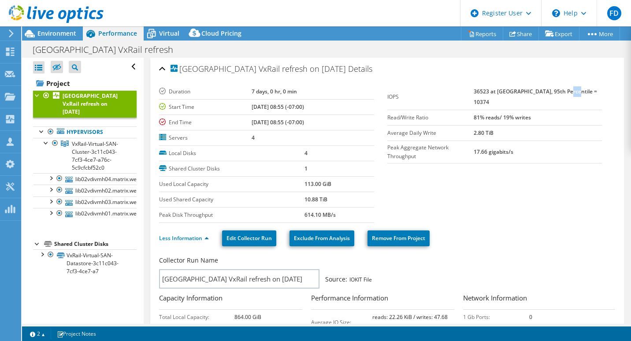
click at [576, 92] on td "36523 at [GEOGRAPHIC_DATA], 95th Percentile = 10374" at bounding box center [538, 97] width 128 height 26
drag, startPoint x: 576, startPoint y: 92, endPoint x: 560, endPoint y: 116, distance: 28.7
click at [560, 125] on td "2.80 TiB" at bounding box center [538, 132] width 128 height 15
drag, startPoint x: 481, startPoint y: 107, endPoint x: 513, endPoint y: 105, distance: 31.8
click at [513, 110] on tr "Read/Write Ratio 81% reads/ 19% writes" at bounding box center [494, 117] width 215 height 15
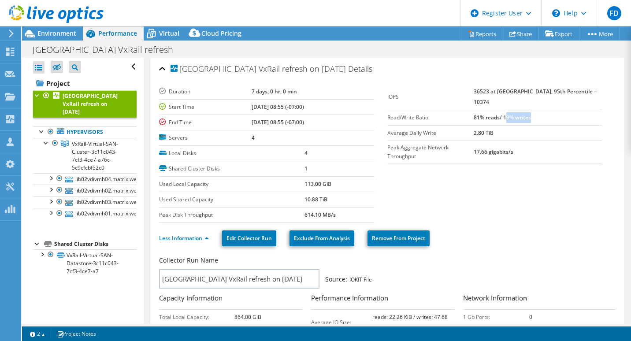
drag, startPoint x: 513, startPoint y: 105, endPoint x: 522, endPoint y: 110, distance: 10.4
click at [522, 110] on td "81% reads/ 19% writes" at bounding box center [538, 117] width 128 height 15
drag, startPoint x: 522, startPoint y: 110, endPoint x: 533, endPoint y: 192, distance: 83.1
click at [533, 192] on section "Duration 7 days, 0 hr, 0 min Start Time 07/31/2025, 08:55 (-07:00) End Time 08/…" at bounding box center [387, 153] width 456 height 139
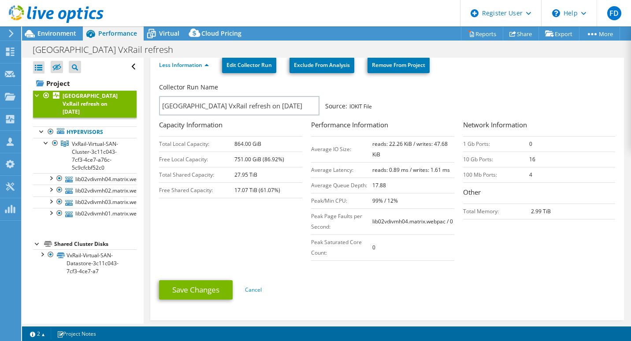
scroll to position [220, 0]
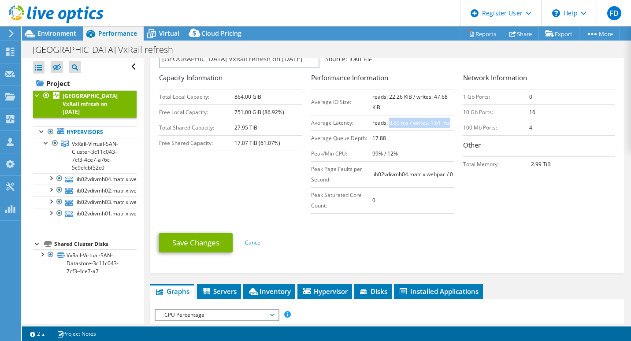
drag, startPoint x: 447, startPoint y: 126, endPoint x: 386, endPoint y: 119, distance: 61.3
click at [386, 119] on td "reads: 0.89 ms / writes: 1.61 ms" at bounding box center [413, 122] width 82 height 15
drag, startPoint x: 386, startPoint y: 119, endPoint x: 413, endPoint y: 142, distance: 36.2
click at [413, 142] on td "17.88" at bounding box center [413, 137] width 82 height 15
drag, startPoint x: 385, startPoint y: 123, endPoint x: 402, endPoint y: 119, distance: 18.1
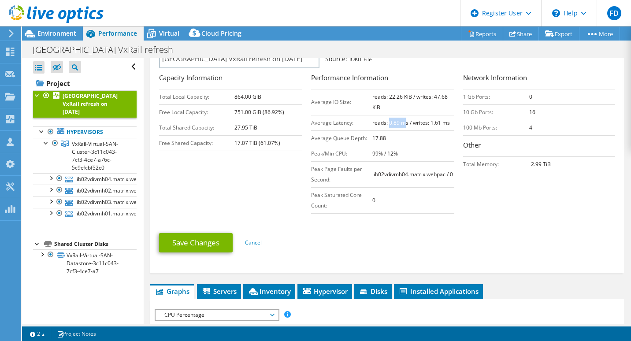
click at [402, 119] on b "reads: 0.89 ms / writes: 1.61 ms" at bounding box center [411, 122] width 78 height 7
drag, startPoint x: 402, startPoint y: 119, endPoint x: 431, endPoint y: 129, distance: 30.1
click at [422, 129] on td "reads: 0.89 ms / writes: 1.61 ms" at bounding box center [413, 122] width 82 height 15
drag, startPoint x: 450, startPoint y: 125, endPoint x: 426, endPoint y: 125, distance: 23.4
click at [426, 125] on td "reads: 0.89 ms / writes: 1.61 ms" at bounding box center [413, 122] width 82 height 15
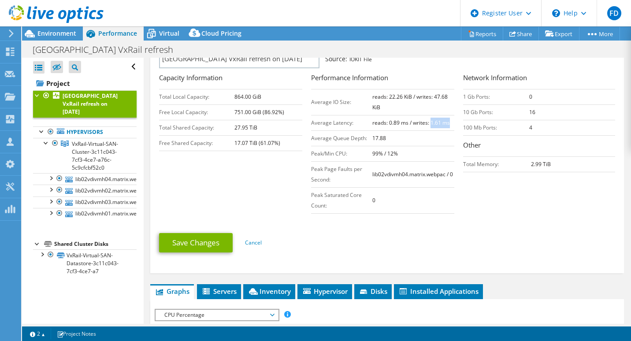
drag, startPoint x: 426, startPoint y: 125, endPoint x: 440, endPoint y: 126, distance: 13.8
click at [439, 126] on td "reads: 0.89 ms / writes: 1.61 ms" at bounding box center [413, 122] width 82 height 15
drag, startPoint x: 426, startPoint y: 120, endPoint x: 438, endPoint y: 120, distance: 11.5
click at [438, 120] on b "reads: 0.89 ms / writes: 1.61 ms" at bounding box center [411, 122] width 78 height 7
drag, startPoint x: 438, startPoint y: 120, endPoint x: 442, endPoint y: 127, distance: 7.9
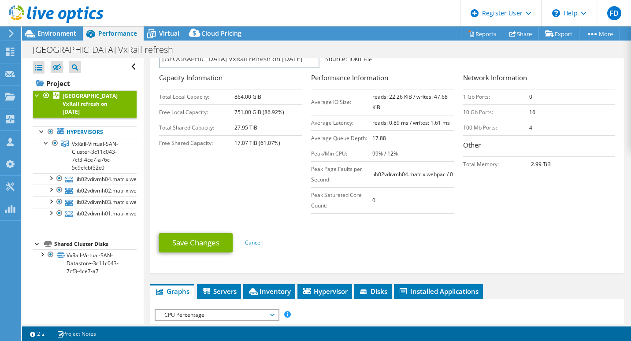
click at [442, 127] on td "reads: 0.89 ms / writes: 1.61 ms" at bounding box center [413, 122] width 82 height 15
click at [439, 124] on b "reads: 0.89 ms / writes: 1.61 ms" at bounding box center [411, 122] width 78 height 7
drag, startPoint x: 448, startPoint y: 125, endPoint x: 369, endPoint y: 115, distance: 79.0
click at [372, 115] on td "reads: 0.89 ms / writes: 1.61 ms" at bounding box center [413, 122] width 82 height 15
click at [494, 198] on div "Collector Run Name Alameda County Library VxRail refresh on 8/13/2025 Source: I…" at bounding box center [389, 125] width 461 height 185
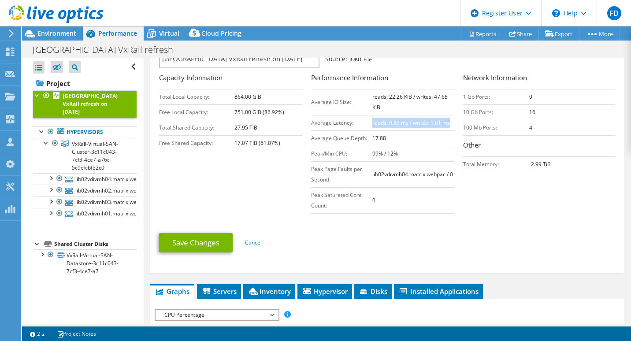
drag, startPoint x: 447, startPoint y: 123, endPoint x: 368, endPoint y: 121, distance: 78.9
click at [372, 121] on td "reads: 0.89 ms / writes: 1.61 ms" at bounding box center [413, 122] width 82 height 15
click at [517, 191] on div "Collector Run Name Alameda County Library VxRail refresh on 8/13/2025 Source: I…" at bounding box center [389, 125] width 461 height 185
click at [255, 240] on link "Cancel" at bounding box center [253, 242] width 17 height 7
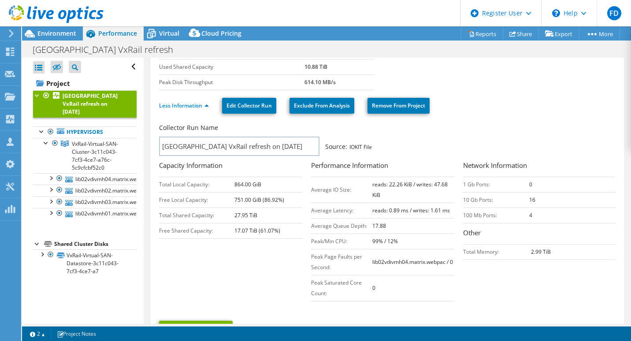
scroll to position [132, 0]
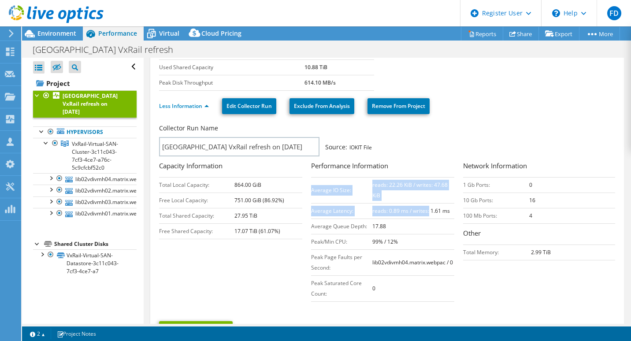
drag, startPoint x: 448, startPoint y: 216, endPoint x: 424, endPoint y: 214, distance: 23.9
click at [424, 214] on div "Performance Information Average IO Size: reads: 22.26 KiB / writes: 47.68 KiB A…" at bounding box center [387, 231] width 152 height 141
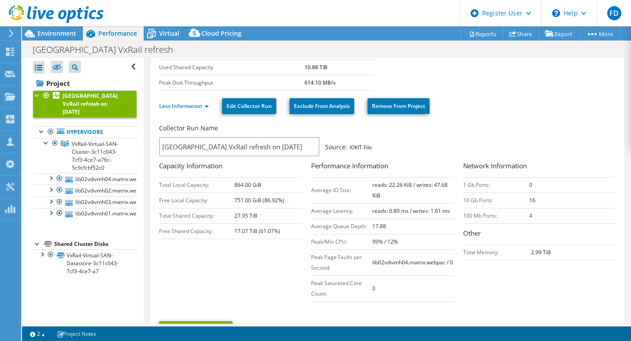
drag, startPoint x: 424, startPoint y: 214, endPoint x: 411, endPoint y: 218, distance: 13.8
click at [411, 218] on td "reads: 0.89 ms / writes: 1.61 ms" at bounding box center [413, 210] width 82 height 15
click at [436, 227] on td "17.88" at bounding box center [413, 226] width 82 height 15
drag, startPoint x: 459, startPoint y: 197, endPoint x: 493, endPoint y: 199, distance: 34.0
click at [493, 199] on td "10 Gb Ports:" at bounding box center [496, 200] width 66 height 15
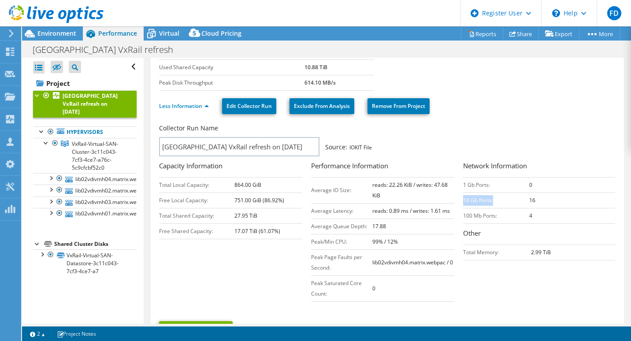
drag, startPoint x: 493, startPoint y: 199, endPoint x: 502, endPoint y: 205, distance: 11.0
click at [502, 205] on td "10 Gb Ports:" at bounding box center [496, 200] width 66 height 15
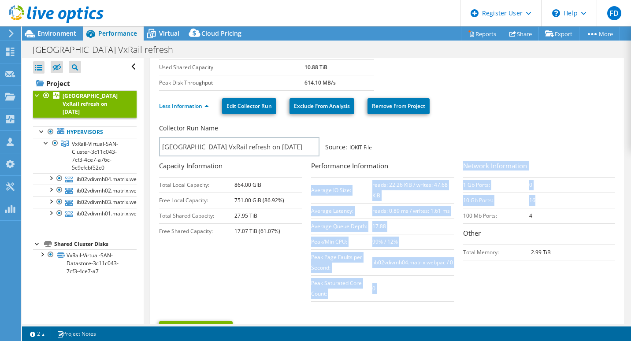
drag, startPoint x: 535, startPoint y: 202, endPoint x: 457, endPoint y: 205, distance: 78.1
click at [457, 205] on div "Collector Run Name Alameda County Library VxRail refresh on 8/13/2025 Source: I…" at bounding box center [389, 214] width 461 height 185
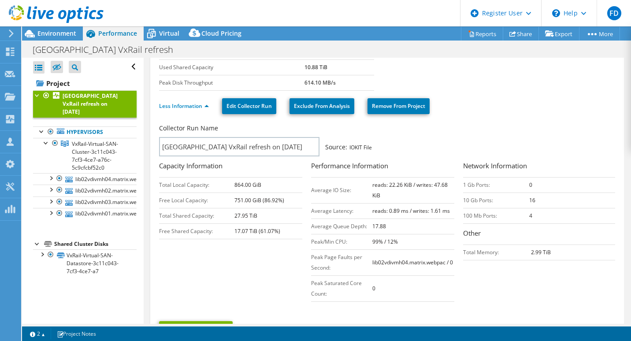
drag, startPoint x: 457, startPoint y: 205, endPoint x: 483, endPoint y: 238, distance: 42.0
click at [483, 238] on h3 "Other" at bounding box center [539, 234] width 152 height 12
drag, startPoint x: 532, startPoint y: 201, endPoint x: 509, endPoint y: 198, distance: 23.2
click at [509, 198] on tr "10 Gb Ports: 16" at bounding box center [539, 200] width 152 height 15
drag, startPoint x: 509, startPoint y: 198, endPoint x: 521, endPoint y: 218, distance: 22.9
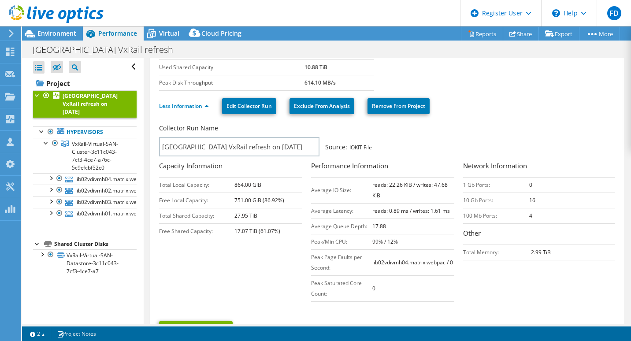
click at [521, 218] on td "100 Mb Ports:" at bounding box center [496, 215] width 66 height 15
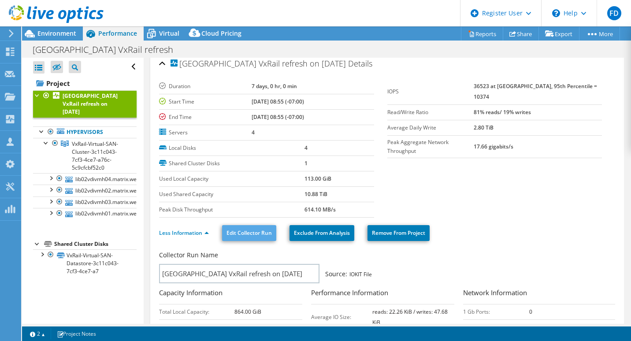
scroll to position [0, 0]
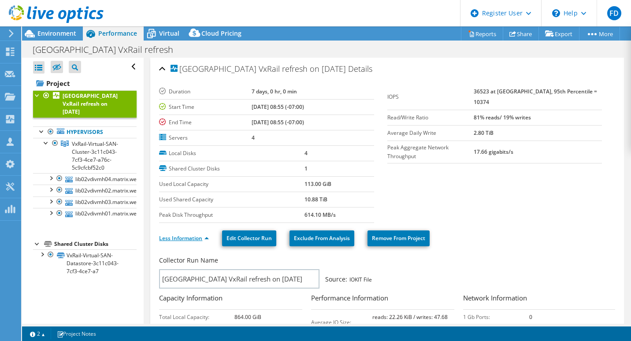
click at [203, 240] on link "Less Information" at bounding box center [184, 237] width 50 height 7
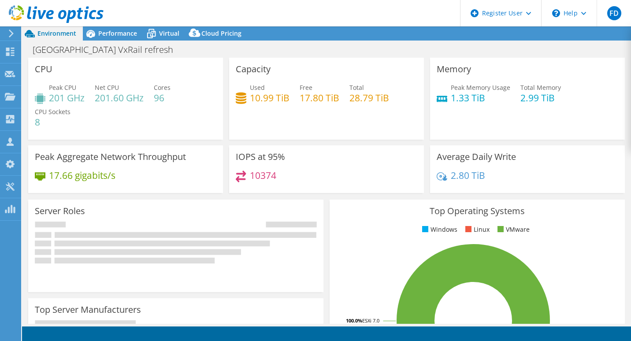
select select "USD"
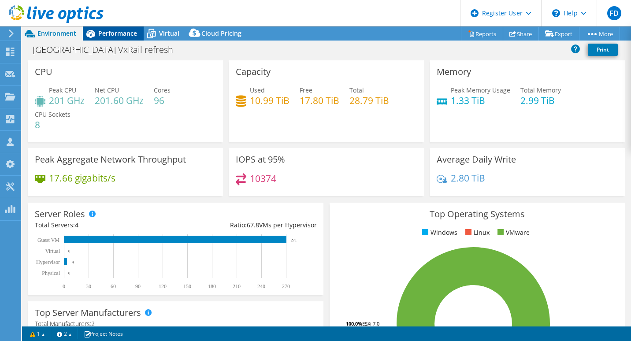
click at [126, 33] on span "Performance" at bounding box center [117, 33] width 39 height 8
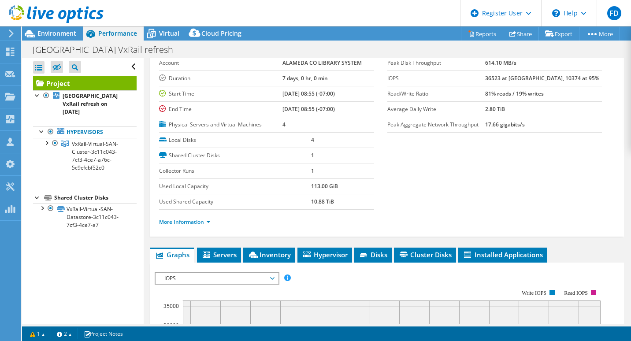
scroll to position [88, 0]
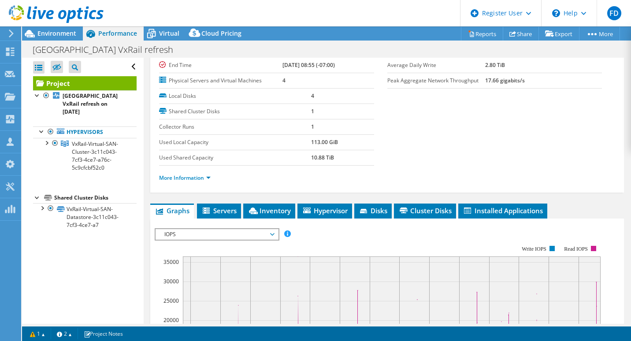
click at [395, 244] on rect at bounding box center [378, 322] width 446 height 176
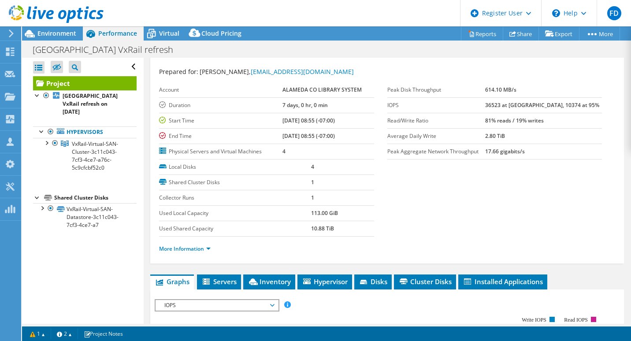
scroll to position [0, 0]
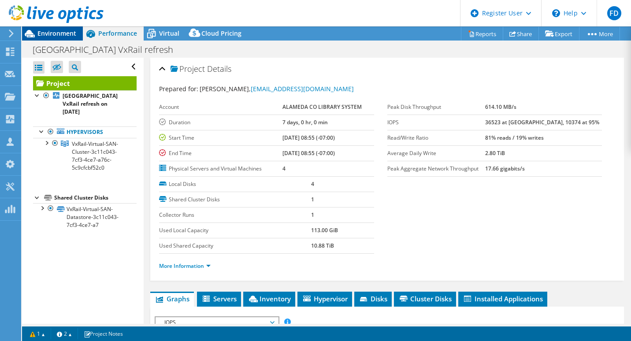
click at [65, 37] on span "Environment" at bounding box center [56, 33] width 39 height 8
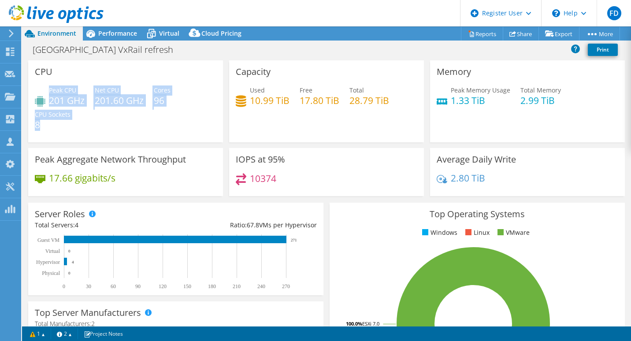
drag, startPoint x: 170, startPoint y: 123, endPoint x: 48, endPoint y: 89, distance: 126.4
click at [48, 89] on div "Peak CPU 201 GHz Net CPU 201.60 GHz Cores 96 CPU Sockets 8" at bounding box center [126, 111] width 182 height 53
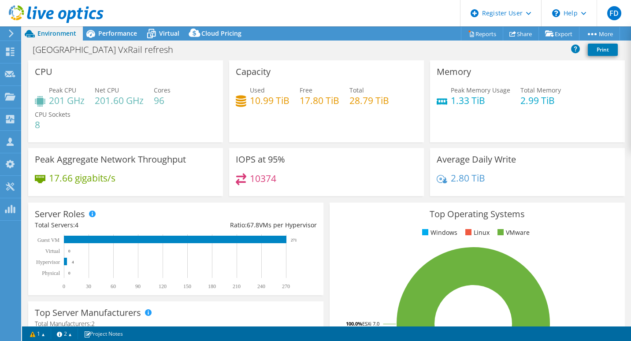
drag, startPoint x: 48, startPoint y: 89, endPoint x: 104, endPoint y: 123, distance: 65.7
click at [104, 123] on div "Peak CPU 201 GHz Net CPU 201.60 GHz Cores 96 CPU Sockets 8" at bounding box center [126, 111] width 182 height 53
click at [198, 147] on div "CPU Peak CPU 201 GHz Net CPU 201.60 GHz Cores 96 CPU Sockets 8" at bounding box center [125, 104] width 201 height 88
drag, startPoint x: 155, startPoint y: 92, endPoint x: 165, endPoint y: 99, distance: 12.1
click at [165, 99] on div "Cores 96" at bounding box center [162, 95] width 17 height 20
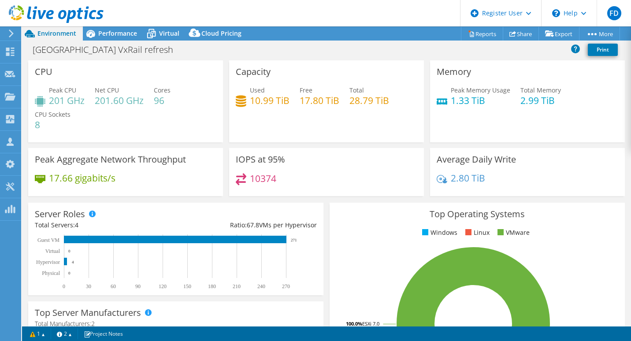
drag, startPoint x: 165, startPoint y: 99, endPoint x: 175, endPoint y: 122, distance: 25.3
click at [175, 122] on div "Peak CPU 201 GHz Net CPU 201.60 GHz Cores 96 CPU Sockets 8" at bounding box center [126, 111] width 182 height 53
click at [118, 34] on span "Performance" at bounding box center [117, 33] width 39 height 8
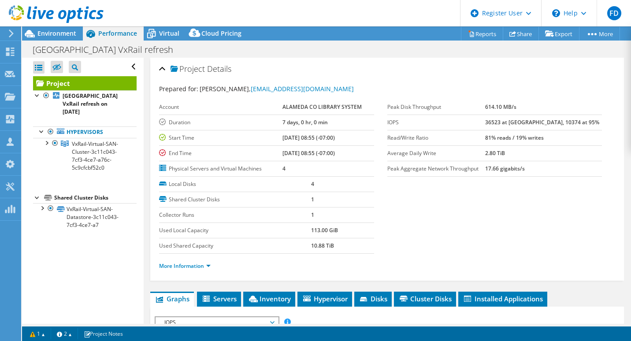
drag, startPoint x: 46, startPoint y: 140, endPoint x: 68, endPoint y: 181, distance: 46.9
click at [46, 140] on div at bounding box center [46, 142] width 9 height 9
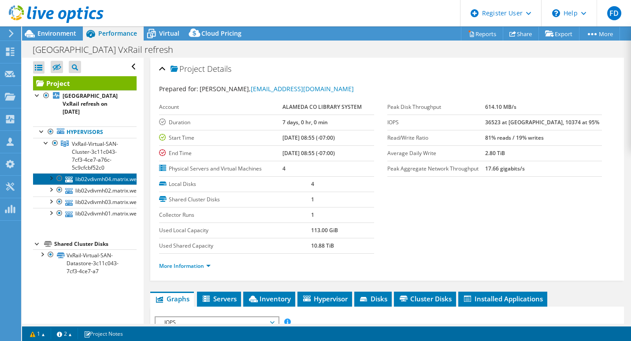
click at [97, 182] on link "lib02vdivmh04.matrix.webpac" at bounding box center [85, 178] width 104 height 11
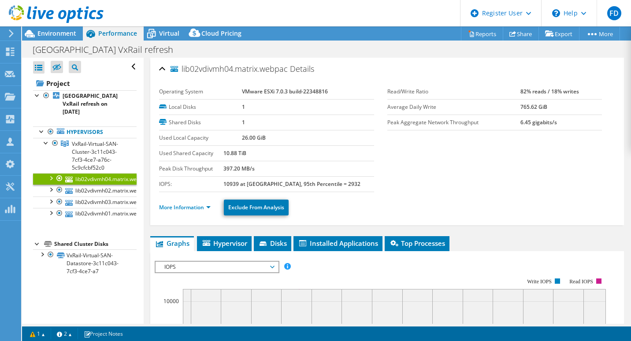
click at [201, 201] on ul "More Information Exclude From Analysis" at bounding box center [387, 206] width 456 height 18
click at [201, 205] on link "More Information" at bounding box center [185, 207] width 52 height 7
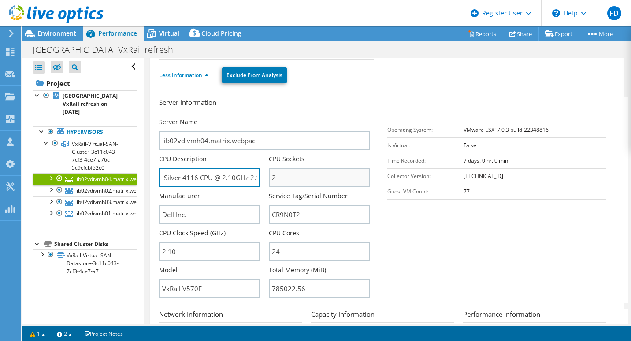
scroll to position [0, 68]
drag, startPoint x: 241, startPoint y: 171, endPoint x: 290, endPoint y: 175, distance: 49.5
click at [290, 118] on div "Server Name lib02vdivmh04.matrix.webpac CPU Description Intel(R) Xeon(R) Silver…" at bounding box center [268, 118] width 219 height 0
click at [263, 193] on div "Manufacturer Dell Inc." at bounding box center [214, 208] width 110 height 33
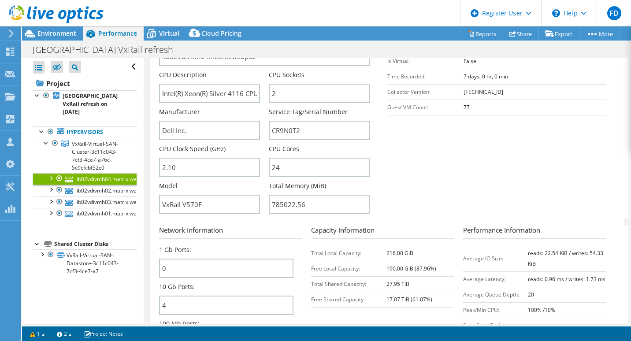
scroll to position [220, 0]
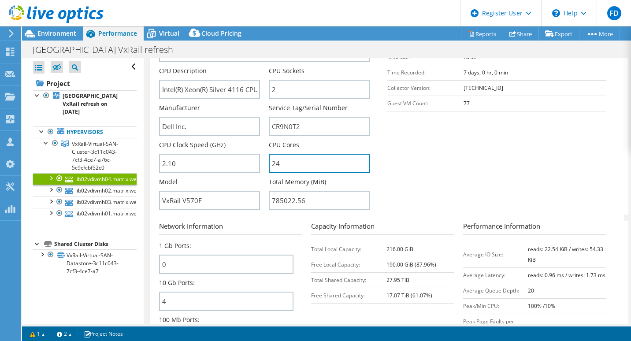
drag, startPoint x: 294, startPoint y: 163, endPoint x: 260, endPoint y: 163, distance: 34.8
click at [260, 30] on div "Server Name lib02vdivmh04.matrix.webpac CPU Description Intel(R) Xeon(R) Silver…" at bounding box center [268, 30] width 219 height 0
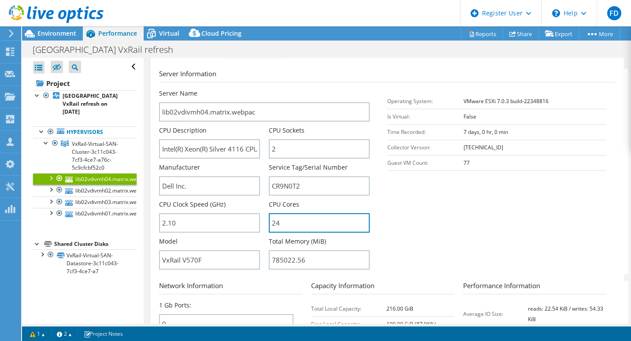
scroll to position [176, 0]
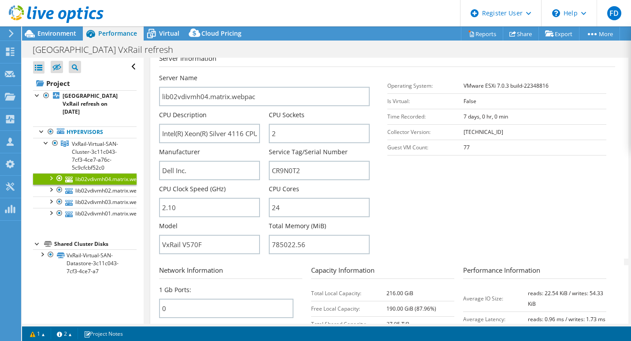
click at [410, 201] on section "Server Information Server Name lib02vdivmh04.matrix.webpac CPU Description Inte…" at bounding box center [389, 155] width 461 height 205
click at [78, 33] on div "Environment" at bounding box center [52, 33] width 61 height 14
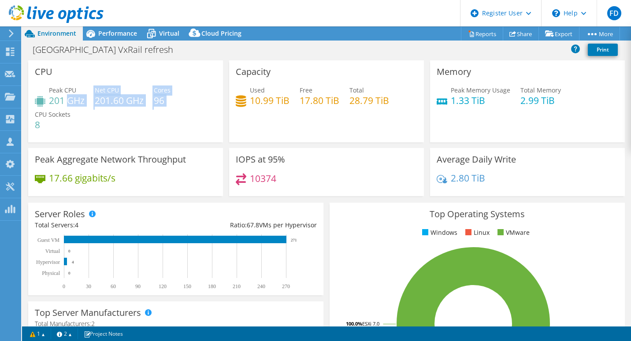
drag, startPoint x: 168, startPoint y: 108, endPoint x: 69, endPoint y: 99, distance: 99.5
click at [69, 99] on div "Peak CPU 201 GHz Net CPU 201.60 GHz Cores 96 CPU Sockets 8" at bounding box center [126, 111] width 182 height 53
drag, startPoint x: 69, startPoint y: 99, endPoint x: 145, endPoint y: 122, distance: 79.6
click at [139, 125] on div "Peak CPU 201 GHz Net CPU 201.60 GHz Cores 96 CPU Sockets 8" at bounding box center [126, 111] width 182 height 53
drag, startPoint x: 167, startPoint y: 100, endPoint x: 151, endPoint y: 102, distance: 16.0
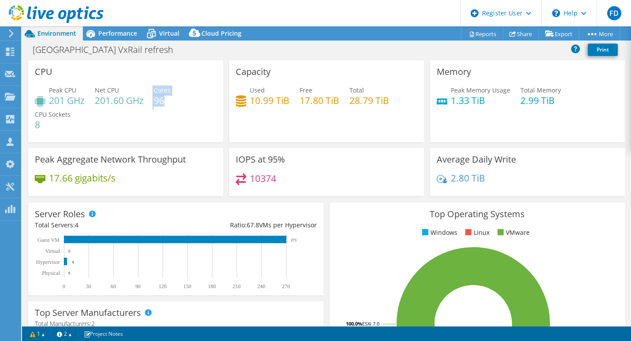
click at [151, 102] on div "Peak CPU 201 GHz Net CPU 201.60 GHz Cores 96 CPU Sockets 8" at bounding box center [126, 111] width 182 height 53
drag, startPoint x: 151, startPoint y: 102, endPoint x: 163, endPoint y: 115, distance: 17.5
click at [163, 115] on div "Peak CPU 201 GHz Net CPU 201.60 GHz Cores 96 CPU Sockets 8" at bounding box center [126, 111] width 182 height 53
drag, startPoint x: 94, startPoint y: 93, endPoint x: 145, endPoint y: 101, distance: 51.9
click at [145, 101] on div "Peak CPU 201 GHz Net CPU 201.60 GHz Cores 96 CPU Sockets 8" at bounding box center [126, 111] width 182 height 53
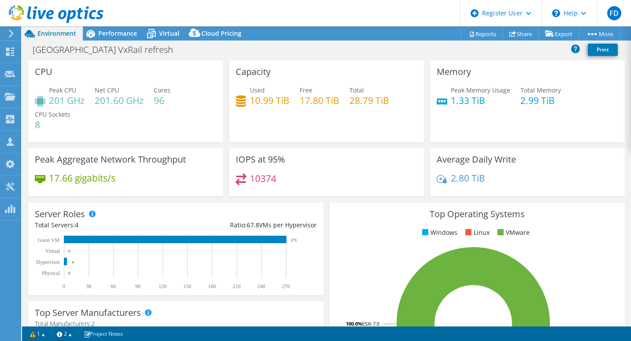
drag, startPoint x: 145, startPoint y: 101, endPoint x: 146, endPoint y: 129, distance: 27.8
click at [146, 129] on div "Peak CPU 201 GHz Net CPU 201.60 GHz Cores 96 CPU Sockets 8" at bounding box center [126, 111] width 182 height 53
drag, startPoint x: 155, startPoint y: 89, endPoint x: 170, endPoint y: 101, distance: 19.4
click at [170, 101] on div "Cores 96" at bounding box center [162, 95] width 17 height 20
drag, startPoint x: 170, startPoint y: 101, endPoint x: 181, endPoint y: 119, distance: 21.4
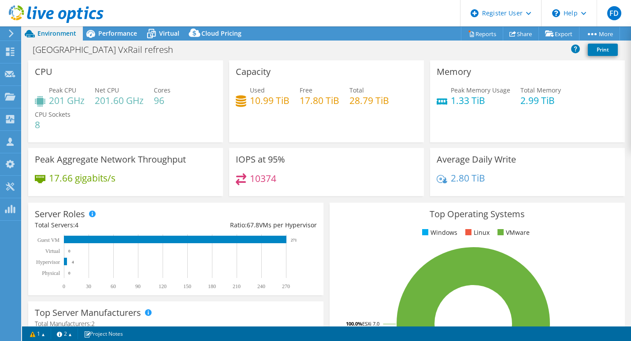
click at [181, 119] on div "Peak CPU 201 GHz Net CPU 201.60 GHz Cores 96 CPU Sockets 8" at bounding box center [126, 111] width 182 height 53
drag, startPoint x: 167, startPoint y: 102, endPoint x: 157, endPoint y: 90, distance: 15.0
click at [157, 90] on div "Cores 96" at bounding box center [162, 95] width 17 height 20
drag, startPoint x: 157, startPoint y: 90, endPoint x: 171, endPoint y: 112, distance: 25.7
click at [171, 112] on div "Peak CPU 201 GHz Net CPU 201.60 GHz Cores 96 CPU Sockets 8" at bounding box center [126, 111] width 182 height 53
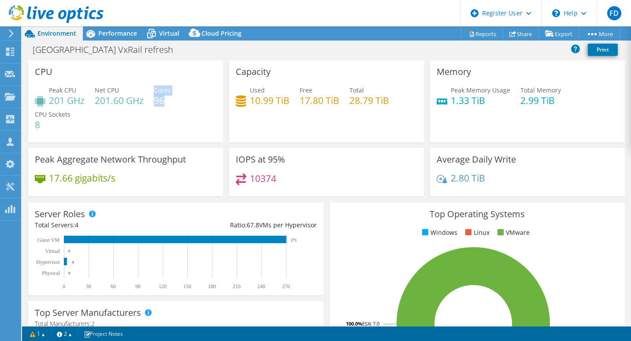
drag, startPoint x: 160, startPoint y: 96, endPoint x: 157, endPoint y: 89, distance: 7.3
click at [156, 89] on div "Cores 96" at bounding box center [162, 95] width 17 height 20
drag, startPoint x: 157, startPoint y: 89, endPoint x: 179, endPoint y: 102, distance: 25.5
click at [179, 102] on div "Peak CPU 201 GHz Net CPU 201.60 GHz Cores 96 CPU Sockets 8" at bounding box center [126, 111] width 182 height 53
drag, startPoint x: 167, startPoint y: 101, endPoint x: 149, endPoint y: 93, distance: 20.3
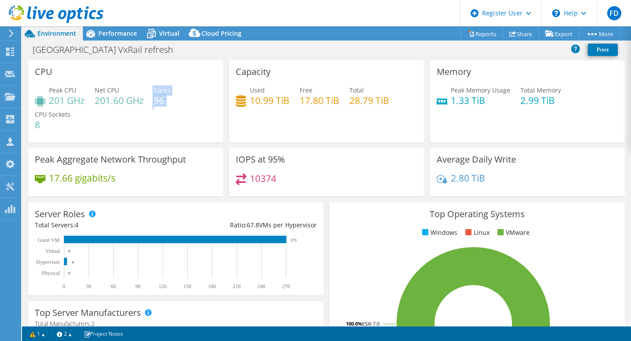
click at [149, 93] on div "Peak CPU 201 GHz Net CPU 201.60 GHz Cores 96 CPU Sockets 8" at bounding box center [126, 111] width 182 height 53
drag, startPoint x: 149, startPoint y: 93, endPoint x: 171, endPoint y: 103, distance: 24.4
click at [171, 103] on h4 "96" at bounding box center [162, 101] width 17 height 10
click at [174, 102] on div "Peak CPU 201 GHz Net CPU 201.60 GHz Cores 96 CPU Sockets 8" at bounding box center [126, 111] width 182 height 53
drag, startPoint x: 174, startPoint y: 102, endPoint x: 86, endPoint y: 87, distance: 89.4
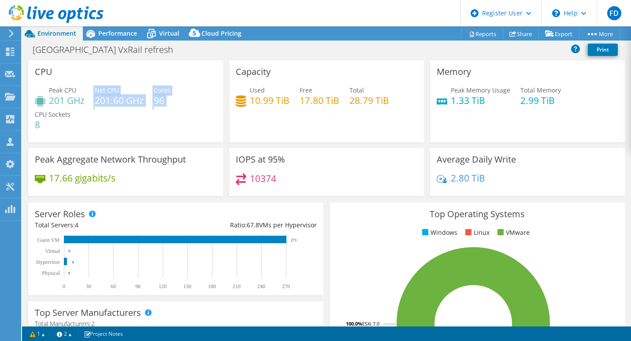
click at [86, 87] on div "Peak CPU 201 GHz Net CPU 201.60 GHz Cores 96 CPU Sockets 8" at bounding box center [126, 111] width 182 height 53
click at [200, 122] on div "Peak CPU 201 GHz Net CPU 201.60 GHz Cores 96 CPU Sockets 8" at bounding box center [126, 111] width 182 height 53
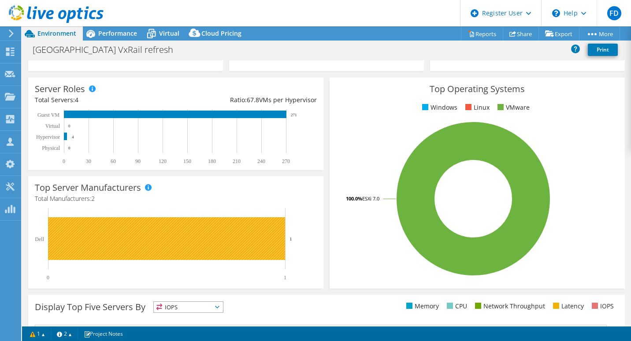
scroll to position [0, 0]
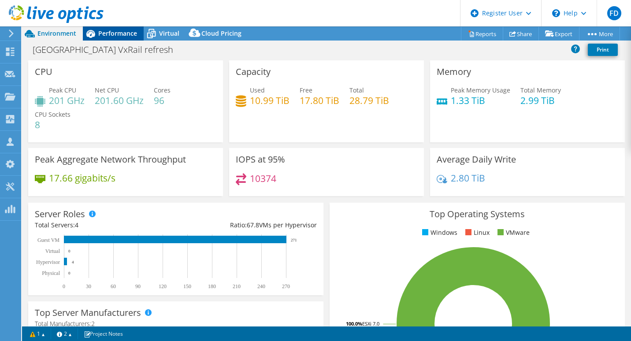
click at [135, 33] on span "Performance" at bounding box center [117, 33] width 39 height 8
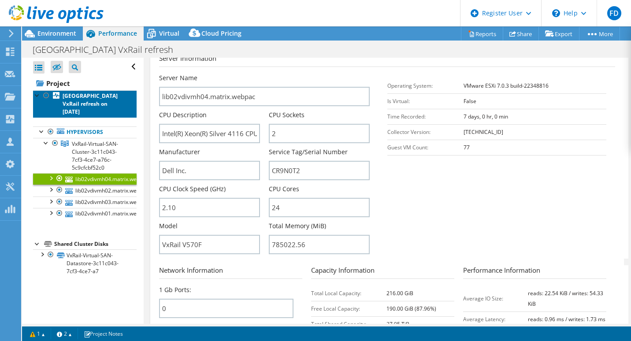
click at [106, 117] on link "[GEOGRAPHIC_DATA] VxRail refresh on [DATE]" at bounding box center [85, 103] width 104 height 27
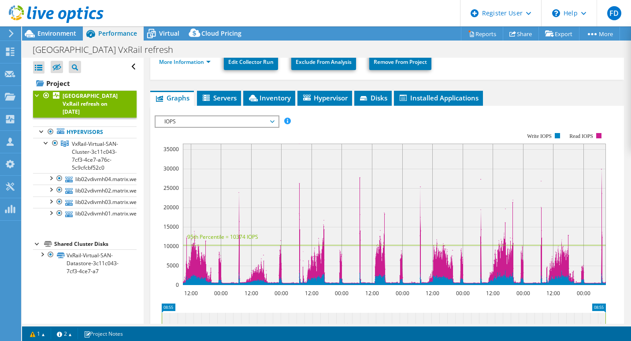
scroll to position [207, 0]
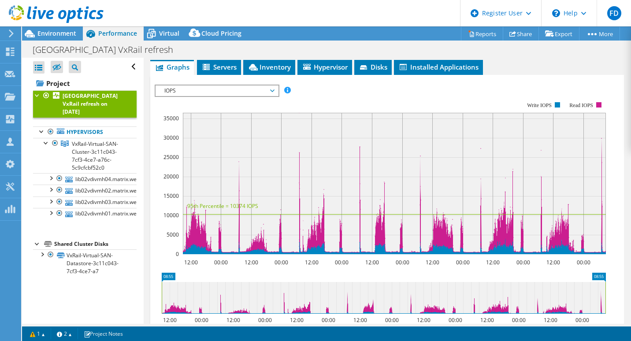
click at [222, 93] on span "IOPS" at bounding box center [216, 90] width 113 height 11
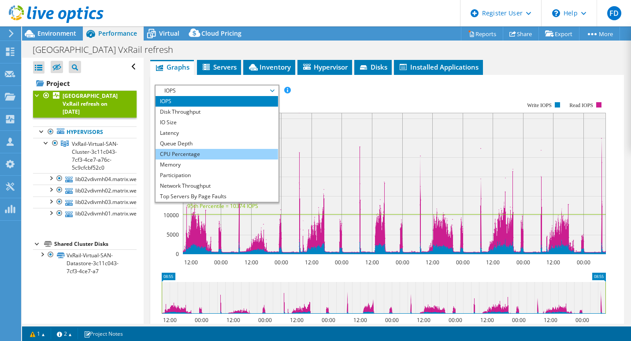
click at [196, 157] on li "CPU Percentage" at bounding box center [217, 154] width 122 height 11
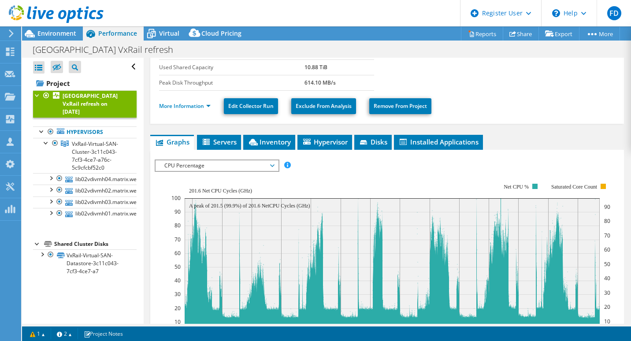
scroll to position [0, 0]
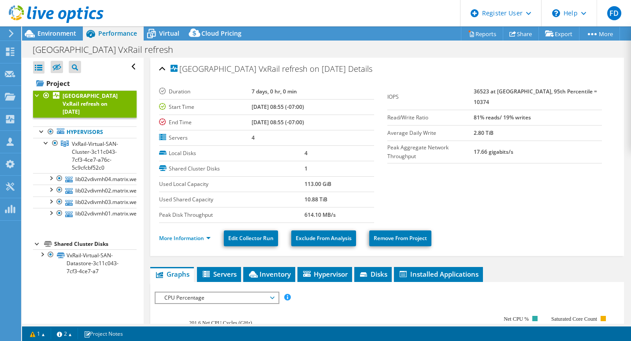
drag, startPoint x: 51, startPoint y: 177, endPoint x: 69, endPoint y: 191, distance: 22.9
click at [51, 177] on div at bounding box center [50, 177] width 9 height 9
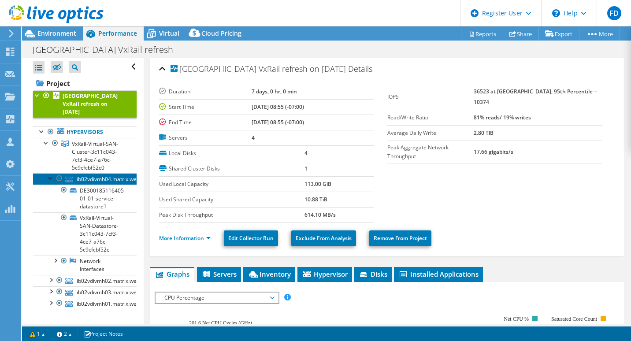
click at [45, 177] on link "lib02vdivmh04.matrix.webpac" at bounding box center [85, 178] width 104 height 11
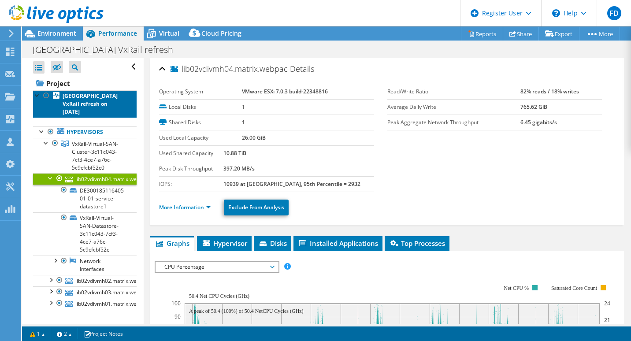
click at [70, 106] on b "[GEOGRAPHIC_DATA] VxRail refresh on [DATE]" at bounding box center [90, 103] width 55 height 23
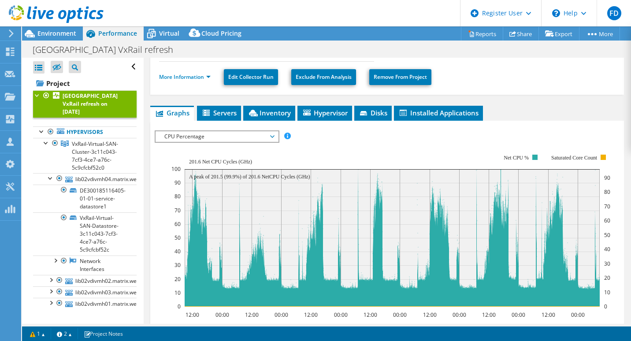
scroll to position [176, 0]
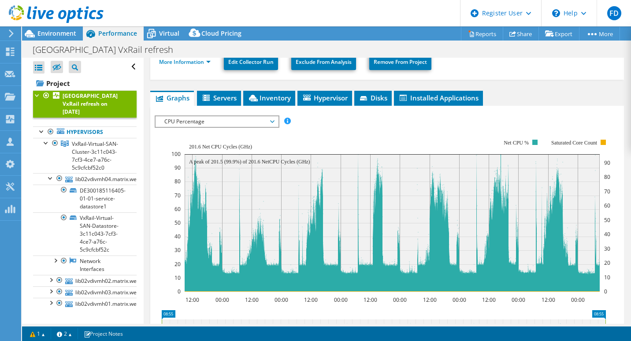
click at [363, 130] on rect at bounding box center [390, 215] width 439 height 176
click at [62, 34] on span "Environment" at bounding box center [56, 33] width 39 height 8
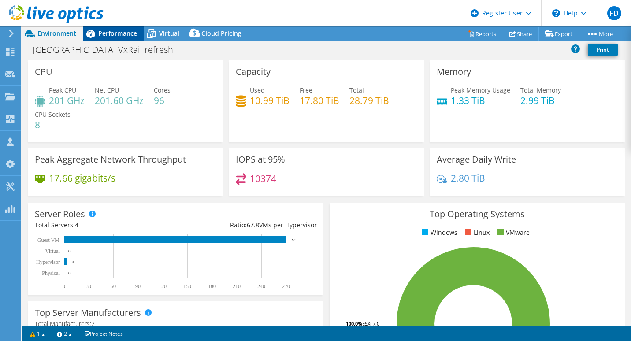
click at [125, 36] on span "Performance" at bounding box center [117, 33] width 39 height 8
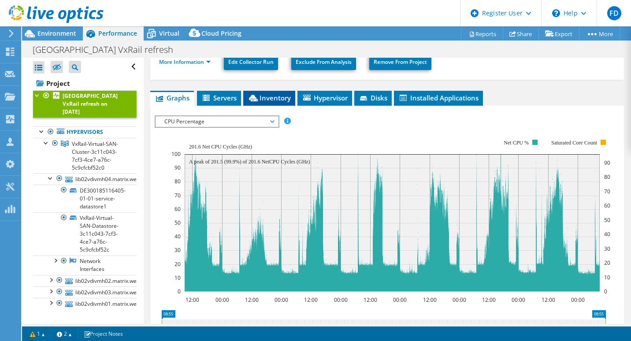
scroll to position [0, 0]
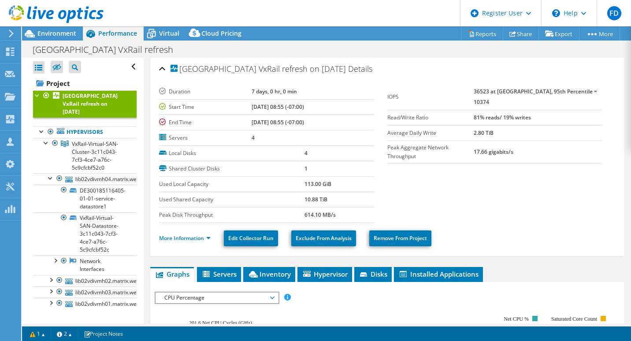
drag, startPoint x: 186, startPoint y: 234, endPoint x: 190, endPoint y: 231, distance: 5.3
click at [186, 234] on li "More Information" at bounding box center [187, 239] width 57 height 10
click at [194, 234] on link "More Information" at bounding box center [185, 237] width 52 height 7
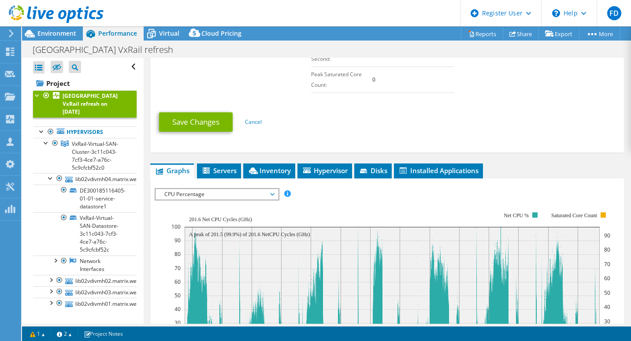
scroll to position [397, 0]
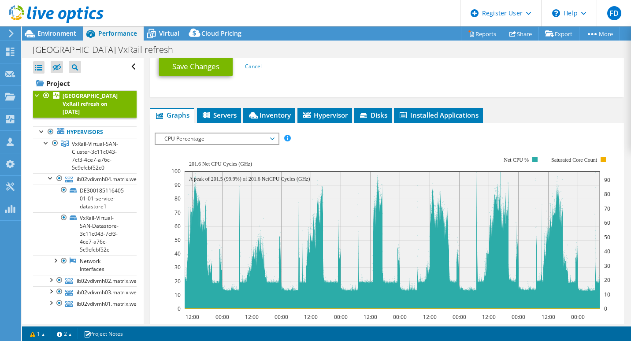
click at [355, 115] on ul "Graphs Servers Inventory Hypervisor Disks Cluster Disks Installed Applications" at bounding box center [387, 115] width 474 height 15
click at [424, 118] on span "Installed Applications" at bounding box center [438, 115] width 80 height 9
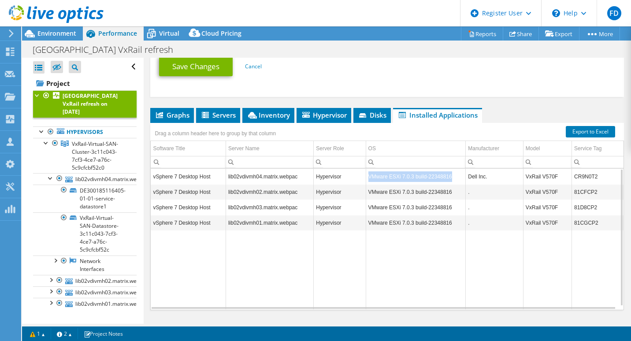
drag, startPoint x: 365, startPoint y: 178, endPoint x: 450, endPoint y: 177, distance: 84.2
click at [450, 177] on td "VMware ESXi 7.0.3 build-22348816" at bounding box center [416, 176] width 100 height 15
copy td "VMware ESXi 7.0.3 build-22348816"
click at [72, 32] on span "Environment" at bounding box center [56, 33] width 39 height 8
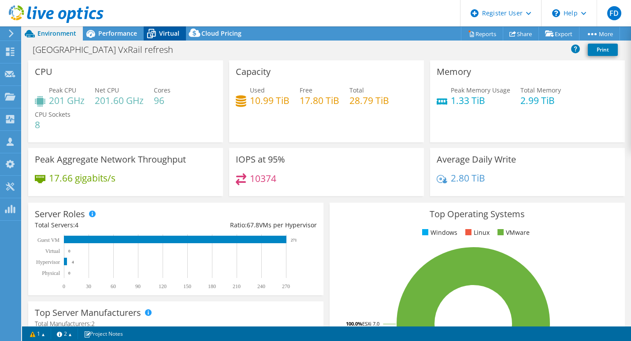
click at [167, 31] on span "Virtual" at bounding box center [169, 33] width 20 height 8
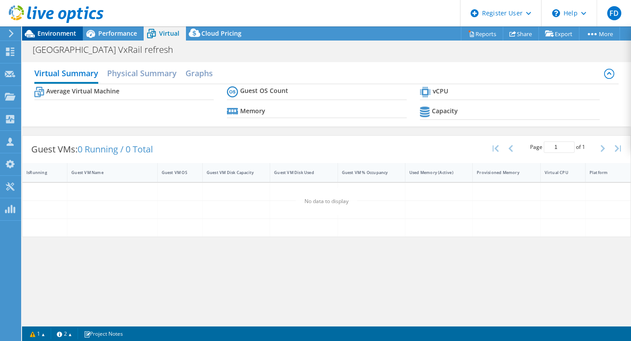
click at [40, 35] on span "Environment" at bounding box center [56, 33] width 39 height 8
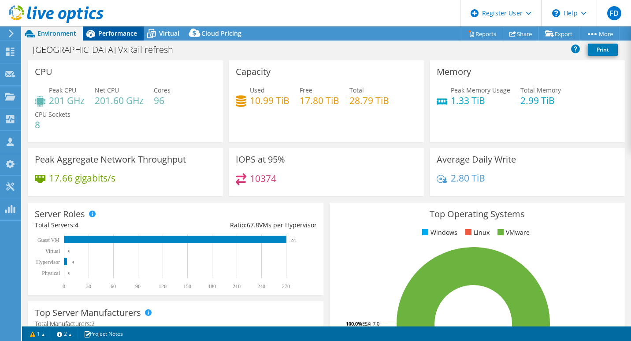
click at [97, 40] on icon at bounding box center [90, 33] width 15 height 15
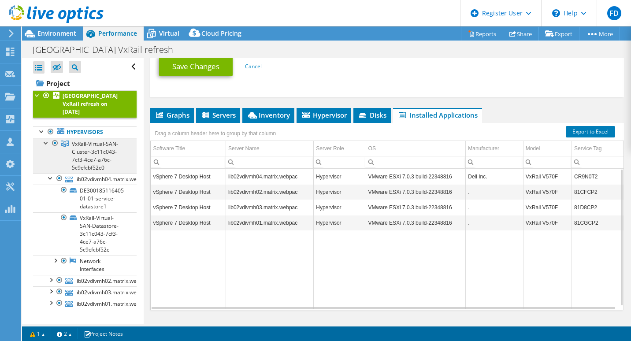
click at [96, 149] on span "VxRail-Virtual-SAN-Cluster-3c11c043-7cf3-4ce7-a76c-5c9cfcbf52c0" at bounding box center [95, 155] width 46 height 31
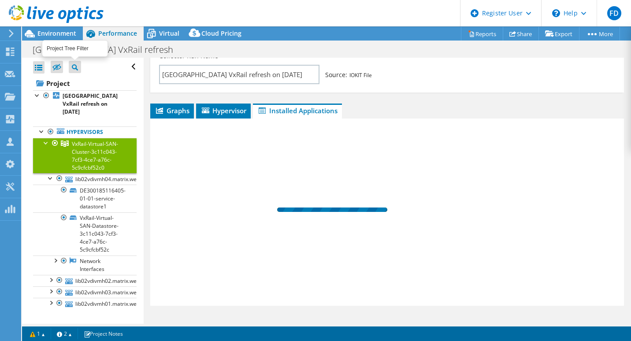
scroll to position [142, 0]
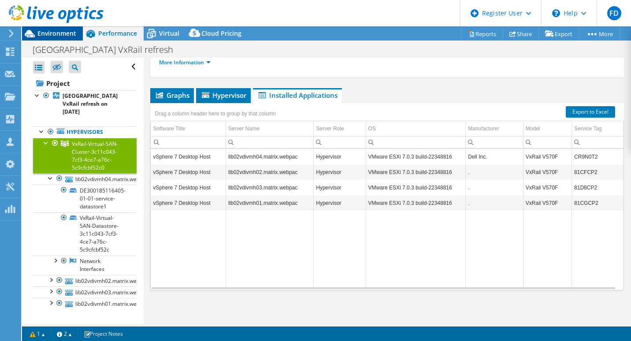
click at [67, 33] on span "Environment" at bounding box center [56, 33] width 39 height 8
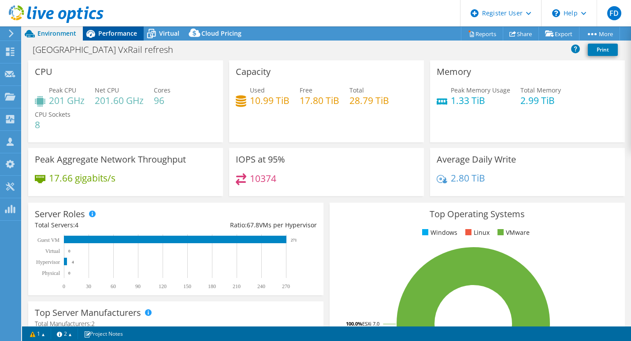
click at [120, 36] on span "Performance" at bounding box center [117, 33] width 39 height 8
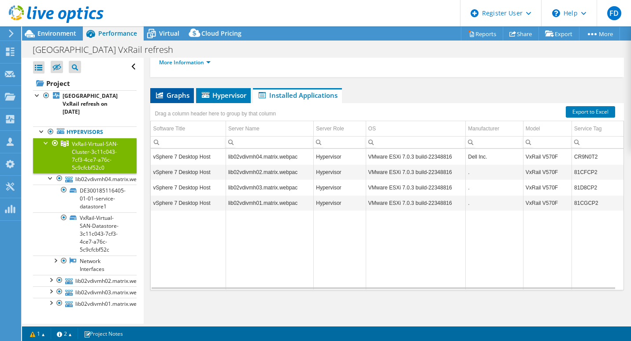
click at [163, 88] on li "Graphs" at bounding box center [172, 95] width 44 height 15
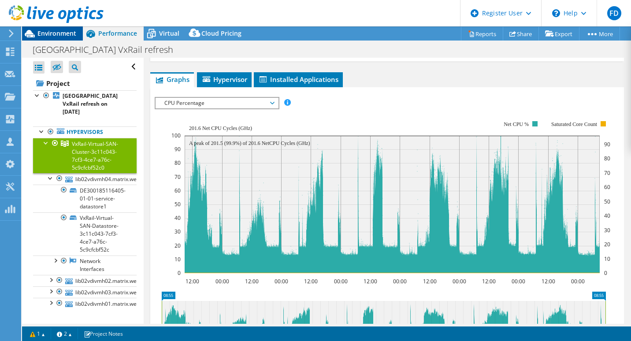
click at [72, 31] on span "Environment" at bounding box center [56, 33] width 39 height 8
